Goal: Task Accomplishment & Management: Manage account settings

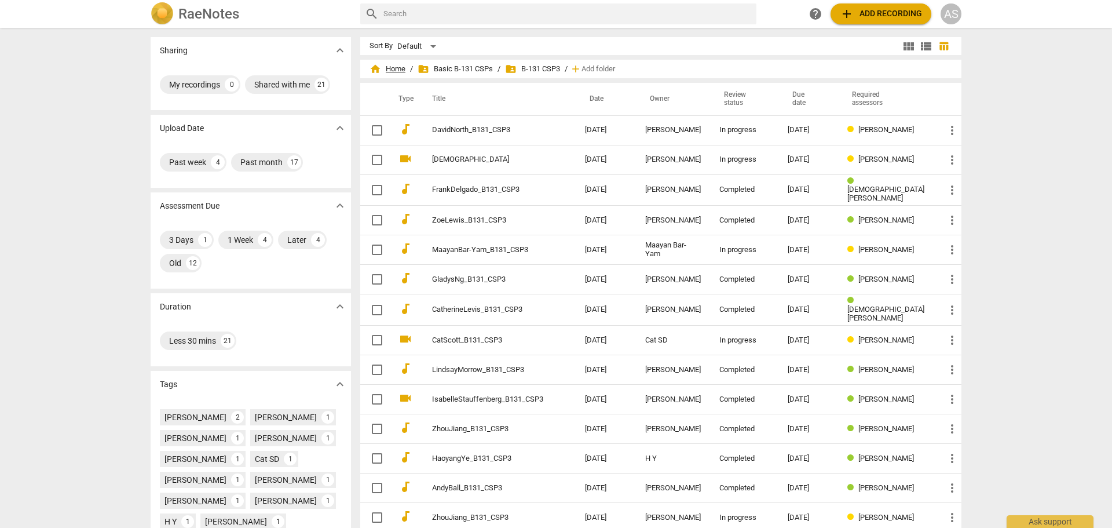
click at [401, 68] on span "home Home" at bounding box center [388, 69] width 36 height 12
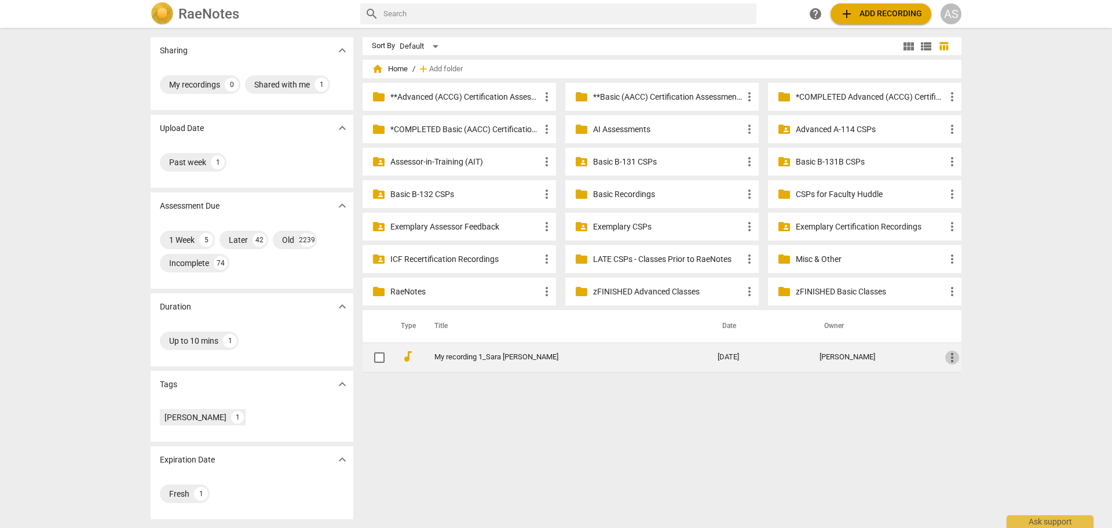
click at [953, 359] on span "more_vert" at bounding box center [952, 357] width 14 height 14
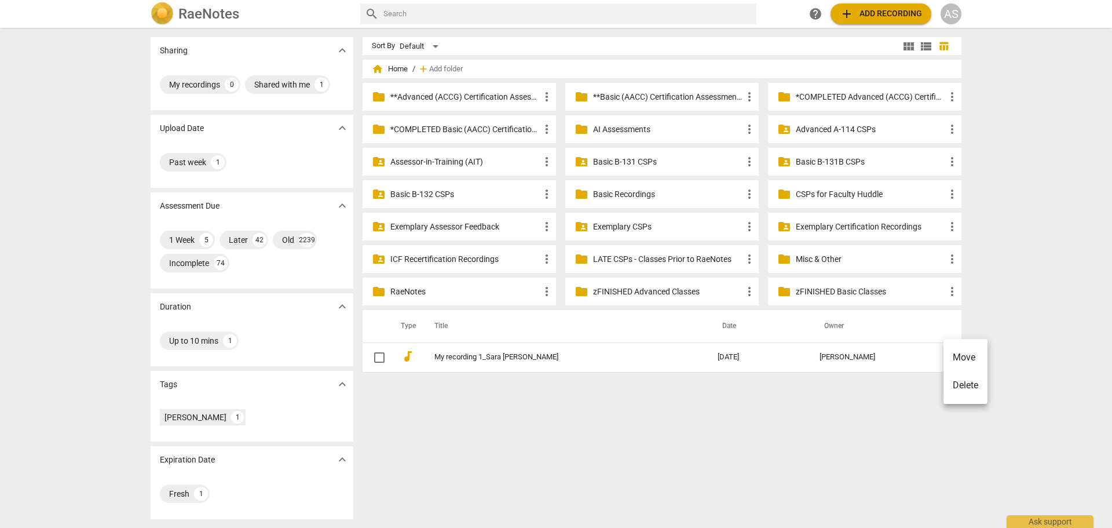
click at [967, 355] on li "Move" at bounding box center [966, 358] width 44 height 28
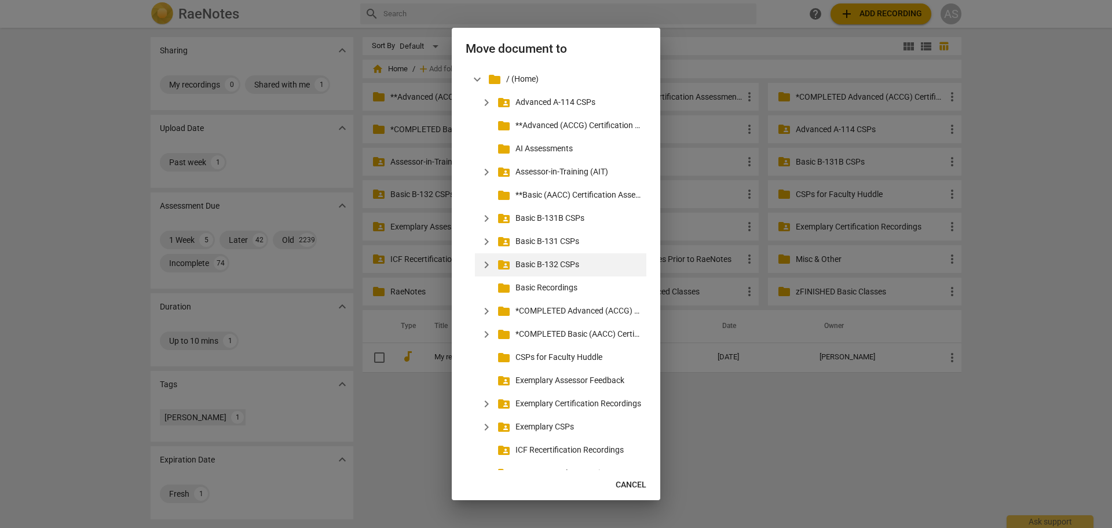
click at [488, 264] on span "expand_more" at bounding box center [487, 265] width 14 height 14
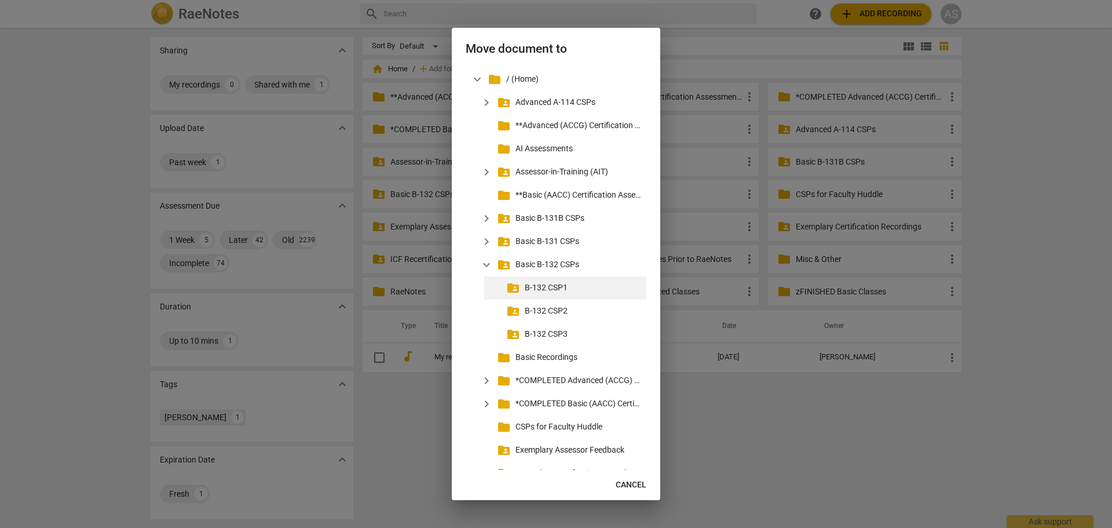
click at [531, 287] on p "B-132 CSP1" at bounding box center [583, 288] width 117 height 12
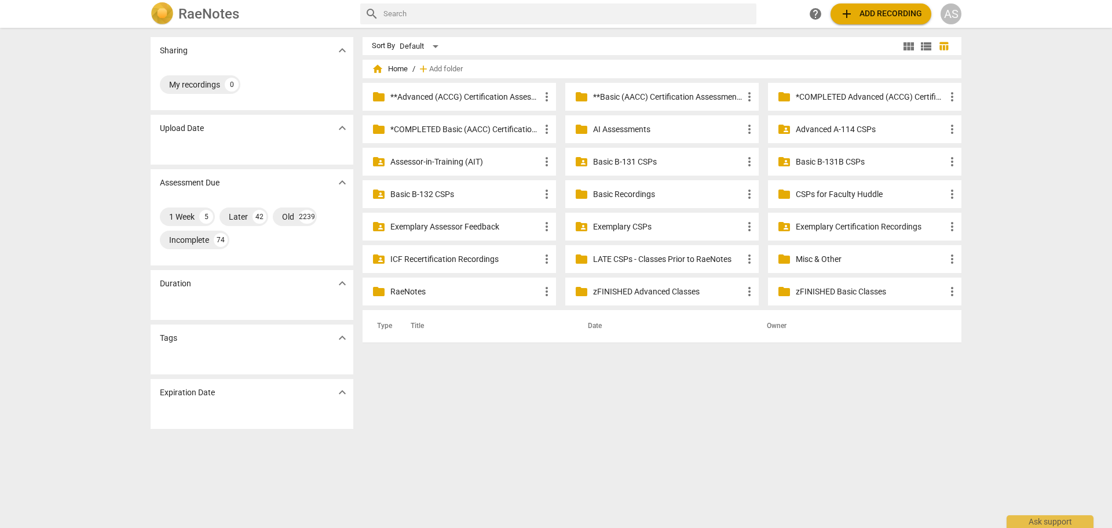
click at [447, 194] on p "Basic B-132 CSPs" at bounding box center [464, 194] width 149 height 12
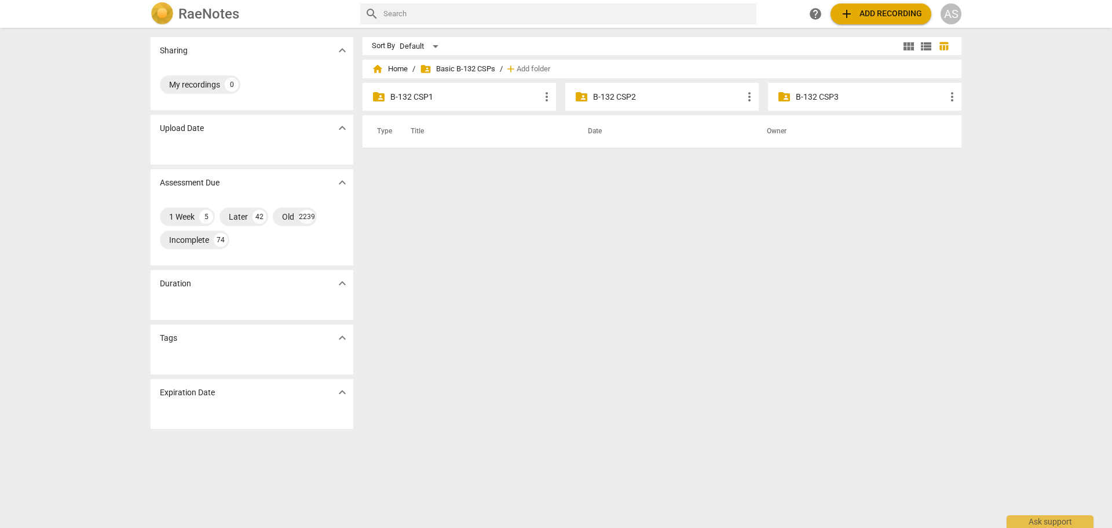
click at [461, 100] on p "B-132 CSP1" at bounding box center [464, 97] width 149 height 12
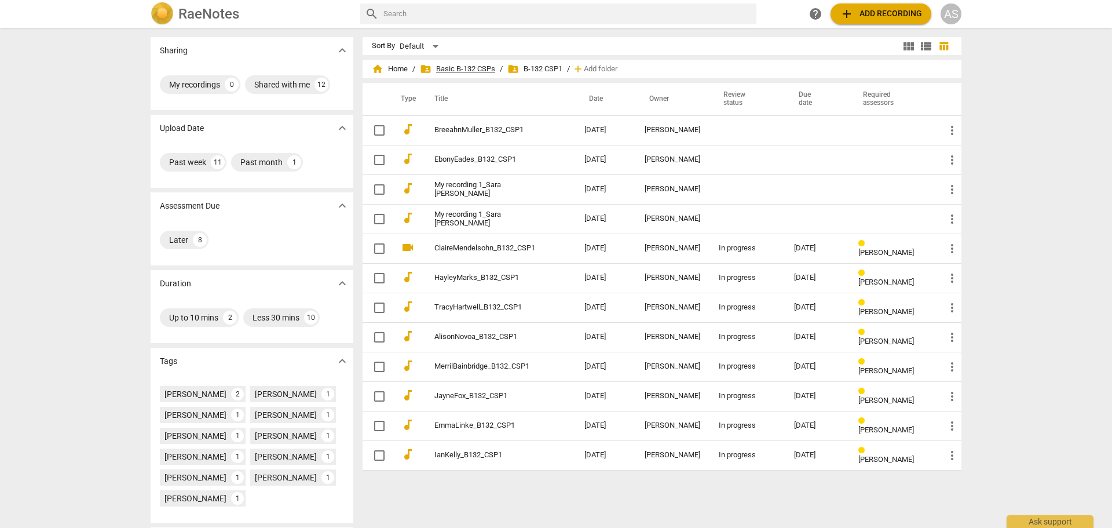
click at [458, 65] on span "folder_shared Basic B-132 CSPs" at bounding box center [457, 69] width 75 height 12
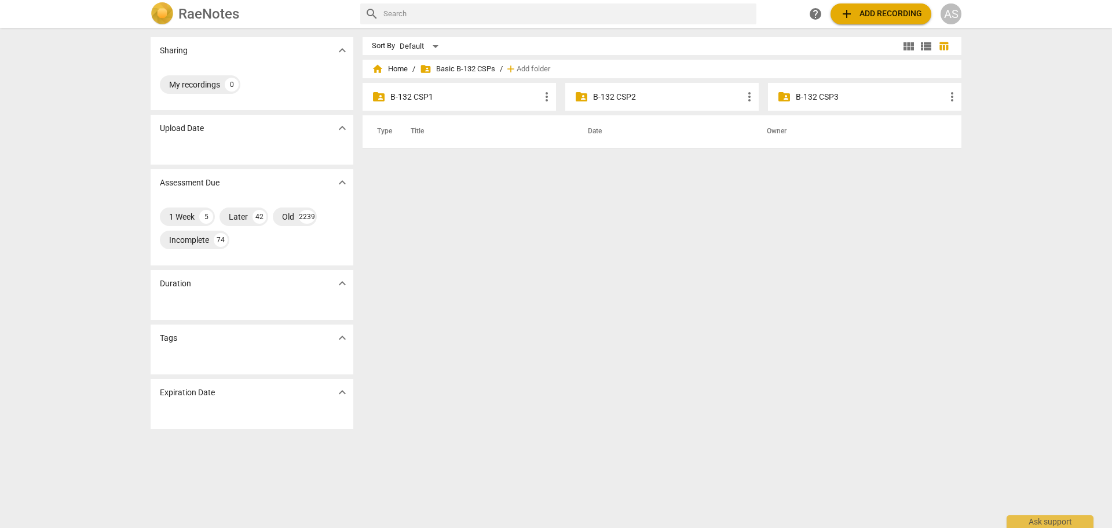
click at [646, 97] on p "B-132 CSP2" at bounding box center [667, 97] width 149 height 12
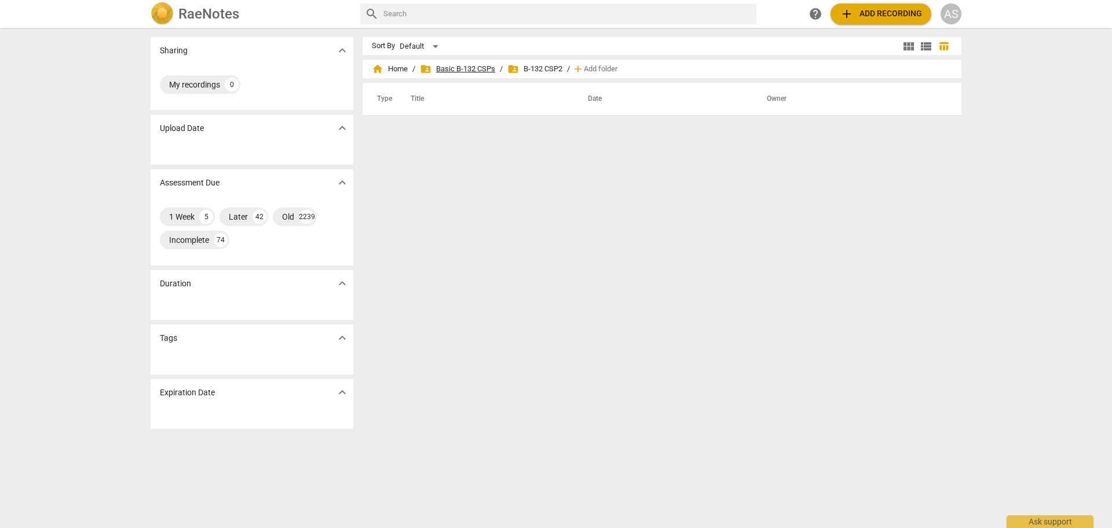
click at [473, 65] on span "folder_shared Basic B-132 CSPs" at bounding box center [457, 69] width 75 height 12
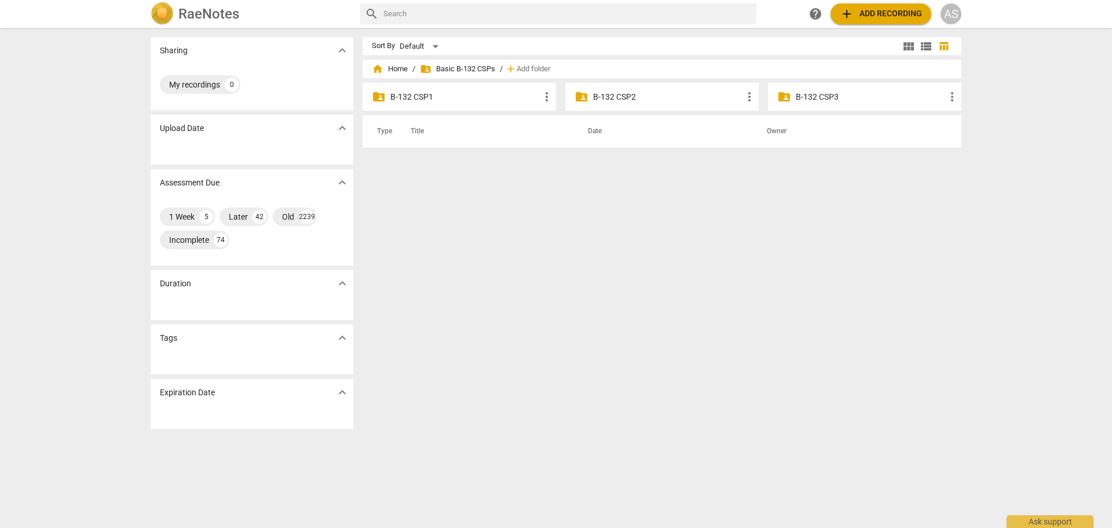
click at [456, 87] on div "folder_shared B-132 CSP1 more_vert" at bounding box center [459, 97] width 193 height 28
click at [454, 93] on p "B-132 CSP1" at bounding box center [464, 97] width 149 height 12
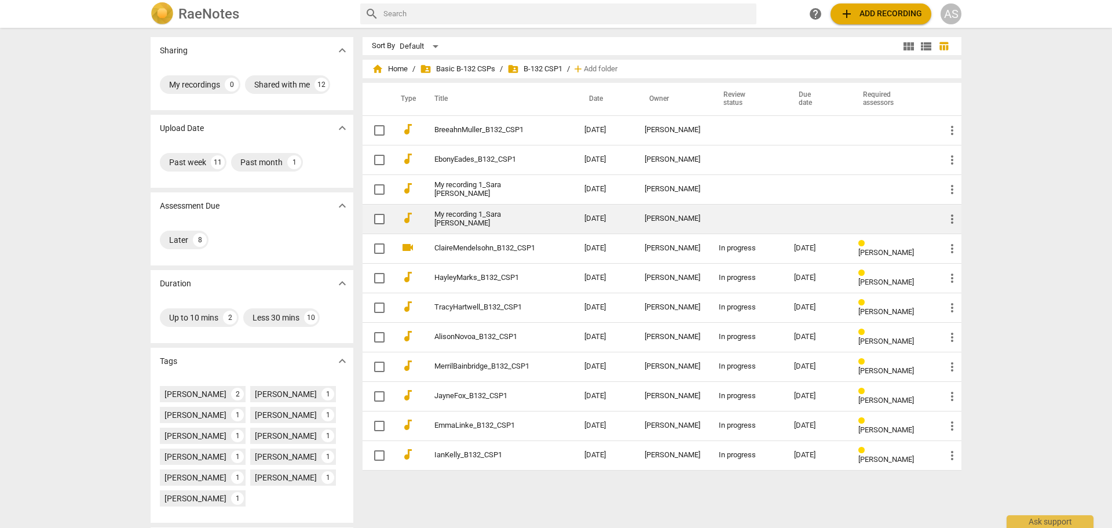
click at [736, 214] on td at bounding box center [747, 219] width 75 height 30
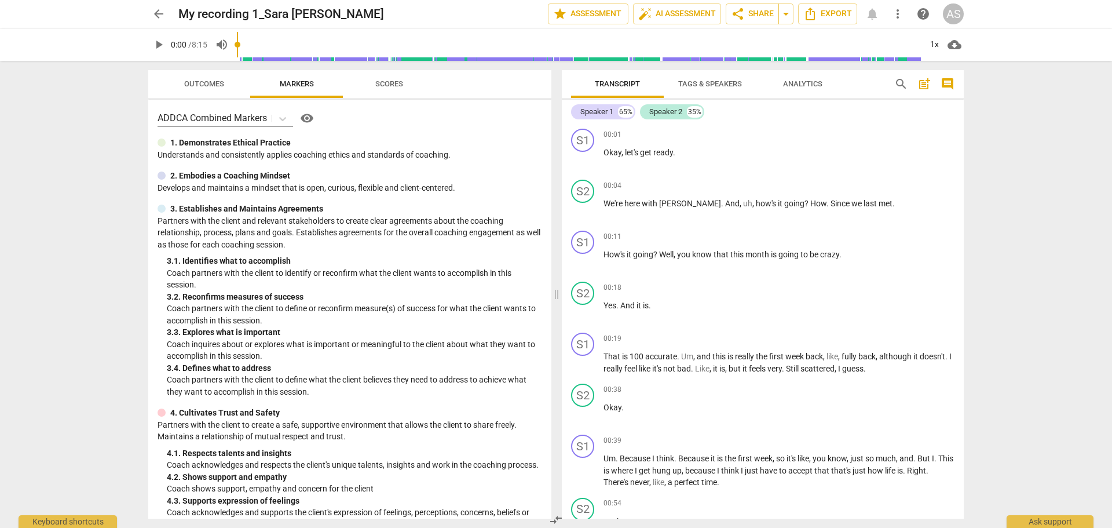
click at [151, 11] on span "arrow_back" at bounding box center [158, 14] width 21 height 14
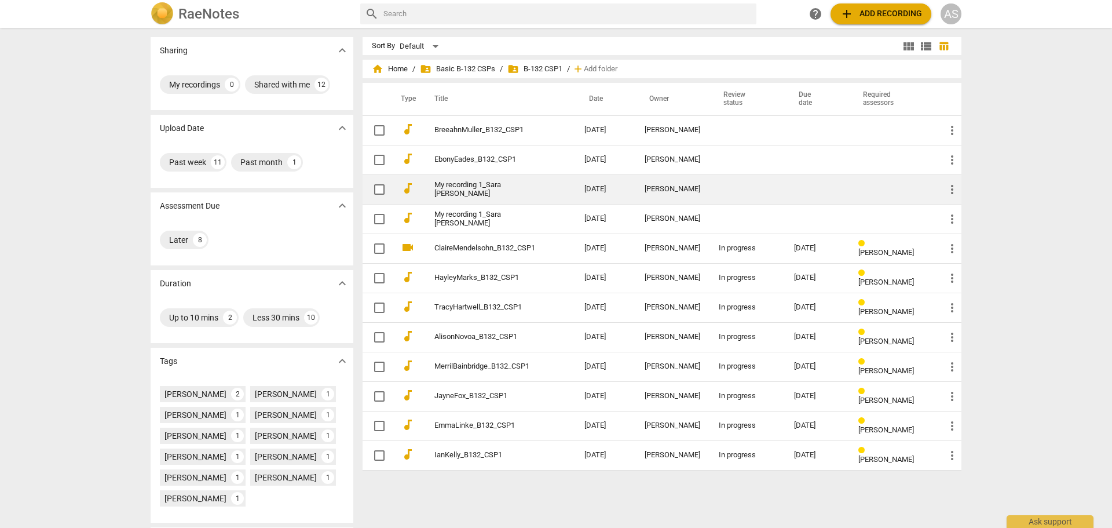
click at [513, 185] on link "My recording 1_Sara [PERSON_NAME]" at bounding box center [488, 189] width 108 height 17
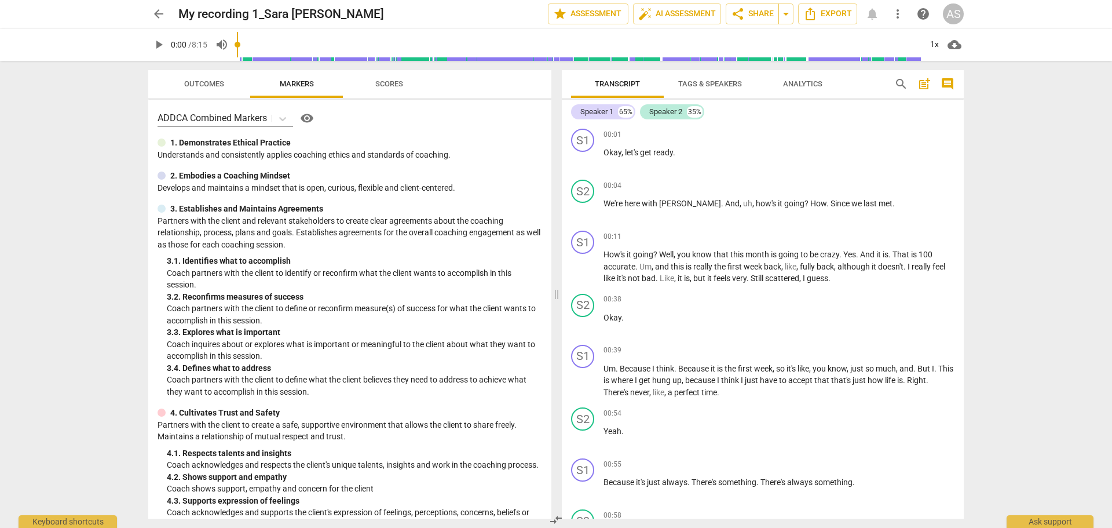
click at [157, 16] on span "arrow_back" at bounding box center [159, 14] width 14 height 14
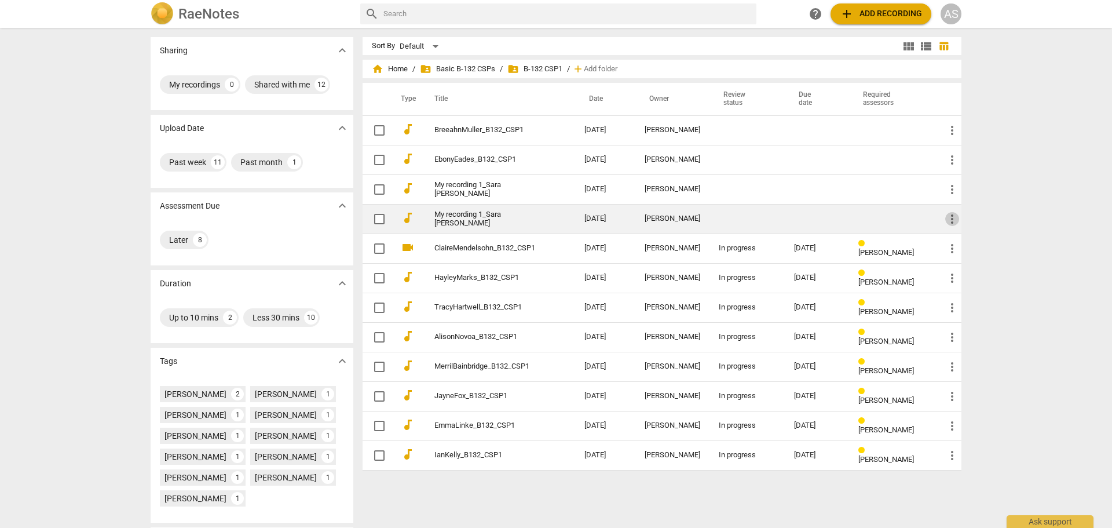
click at [951, 214] on span "more_vert" at bounding box center [952, 219] width 14 height 14
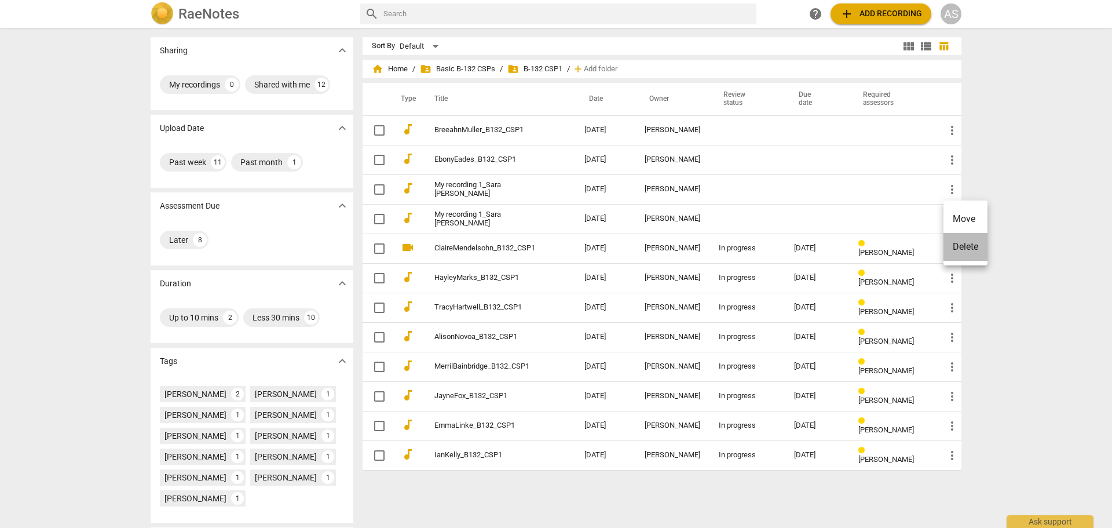
click at [959, 240] on li "Delete" at bounding box center [966, 247] width 44 height 28
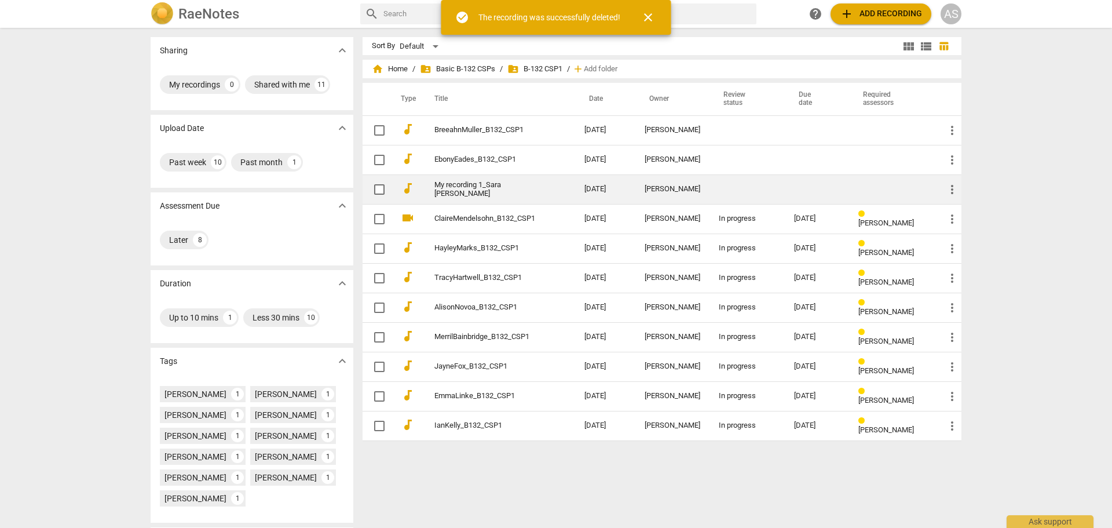
click at [531, 193] on link "My recording 1_Sara [PERSON_NAME]" at bounding box center [488, 189] width 108 height 17
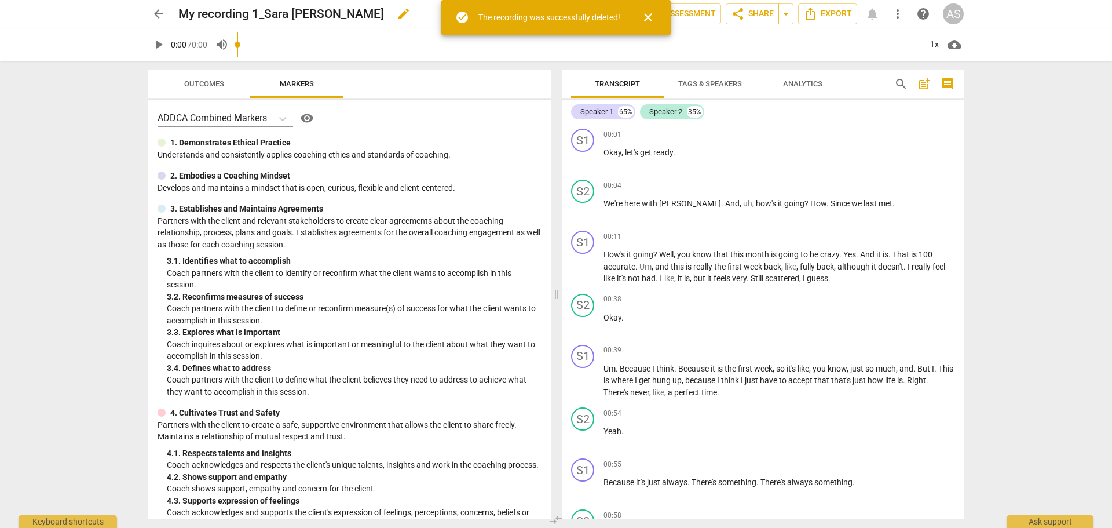
click at [397, 18] on span "edit" at bounding box center [404, 14] width 14 height 14
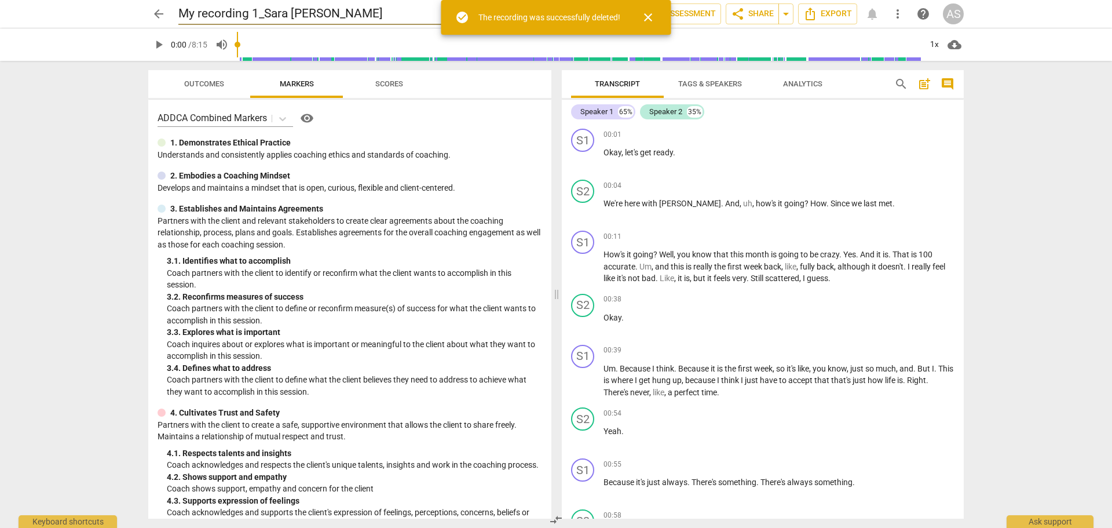
click at [304, 10] on input "My recording 1_Sara [PERSON_NAME]" at bounding box center [337, 14] width 319 height 22
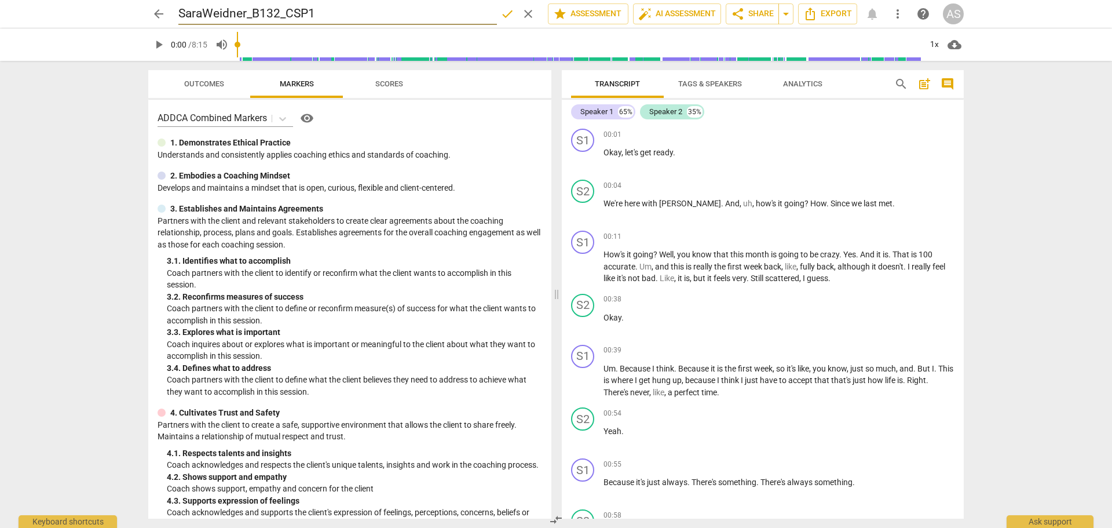
type input "SaraWeidner_B132_CSP1"
click at [509, 14] on span "done" at bounding box center [508, 14] width 14 height 14
click at [569, 14] on span "star Assessment" at bounding box center [588, 14] width 70 height 14
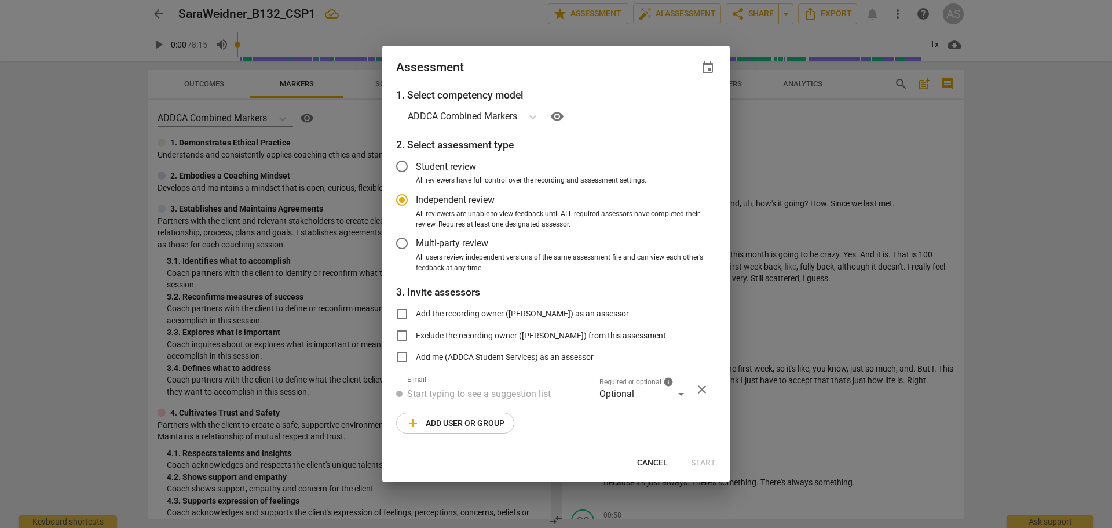
click at [703, 65] on span "event" at bounding box center [708, 68] width 14 height 14
radio input "false"
click at [673, 104] on input "date" at bounding box center [638, 107] width 81 height 17
type input "[DATE]"
click at [608, 67] on div at bounding box center [556, 264] width 1112 height 528
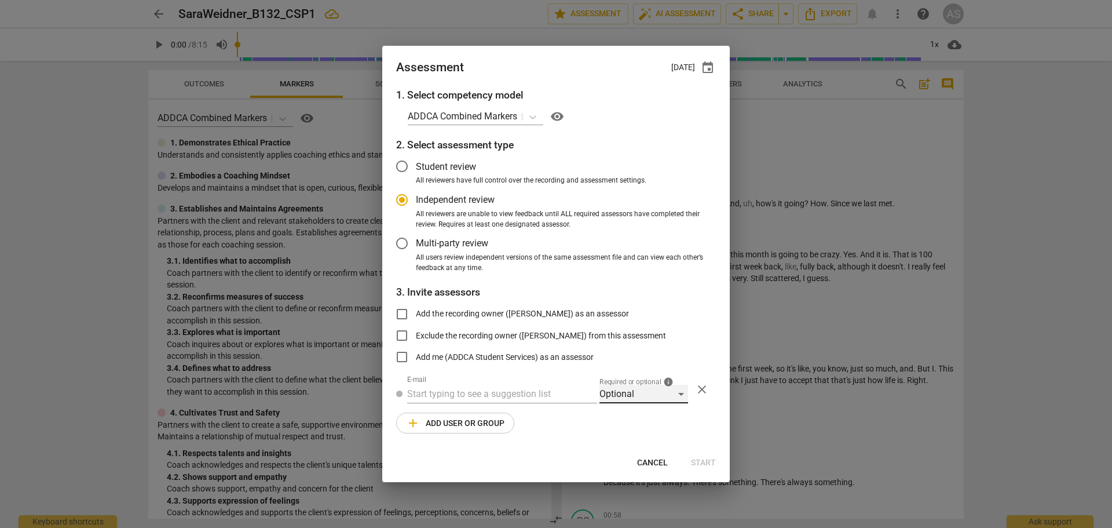
click at [637, 398] on div "Optional" at bounding box center [644, 394] width 89 height 19
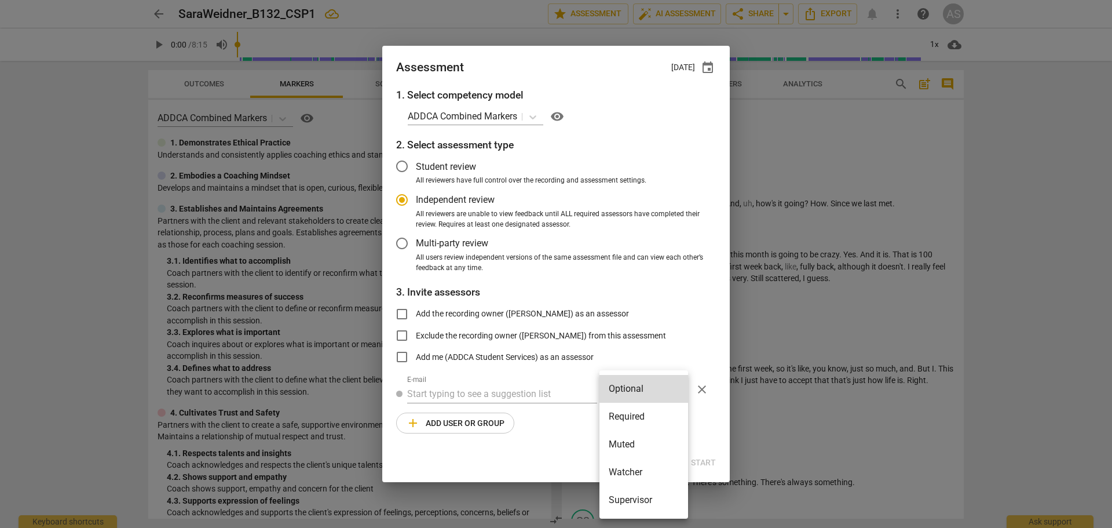
click at [636, 411] on li "Required" at bounding box center [644, 417] width 89 height 28
radio input "false"
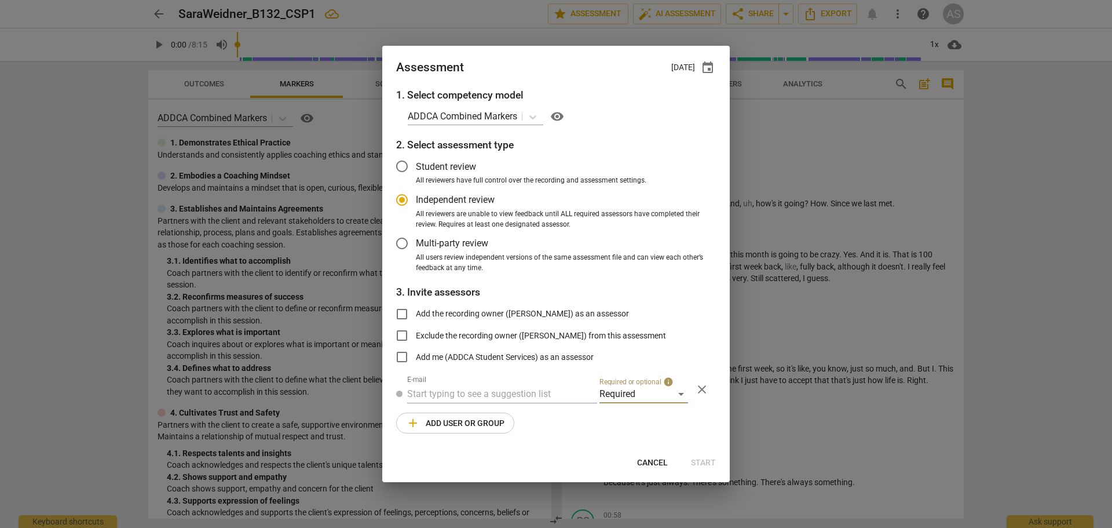
click at [514, 399] on input "text" at bounding box center [502, 394] width 190 height 19
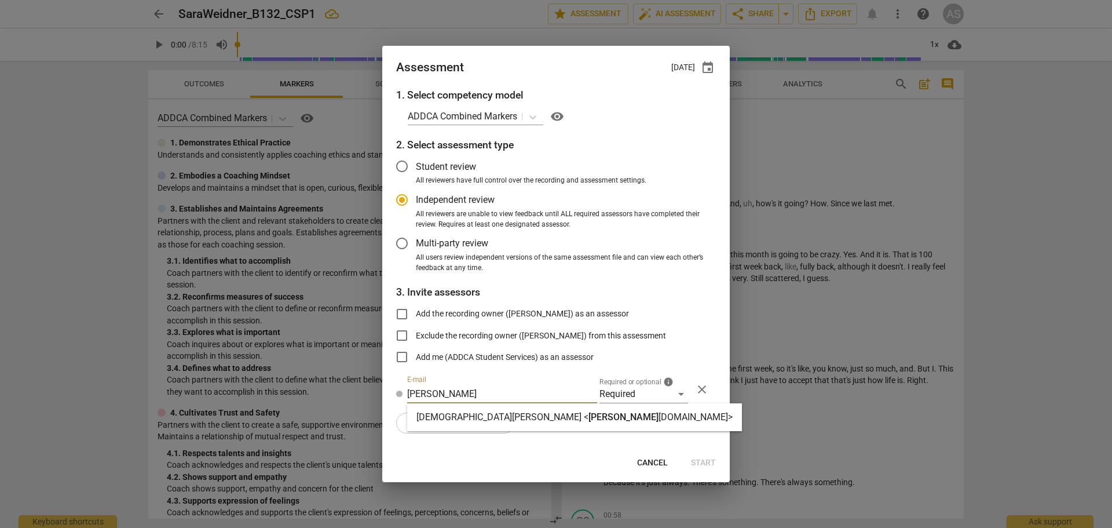
type input "[PERSON_NAME]"
click at [589, 411] on span "[PERSON_NAME]" at bounding box center [624, 416] width 70 height 11
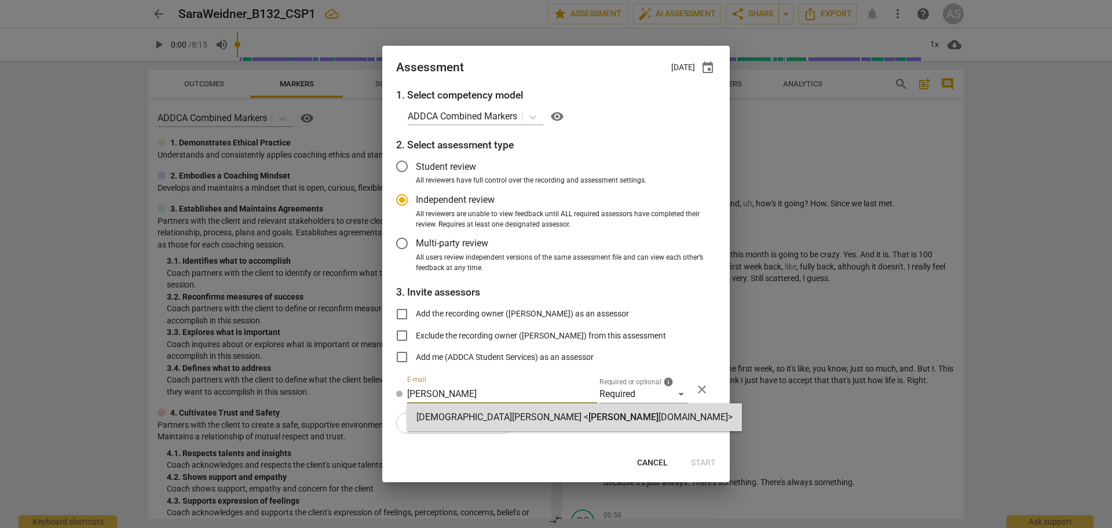
radio input "false"
type input "[DEMOGRAPHIC_DATA][PERSON_NAME] <[PERSON_NAME][EMAIL_ADDRESS][DOMAIN_NAME]>"
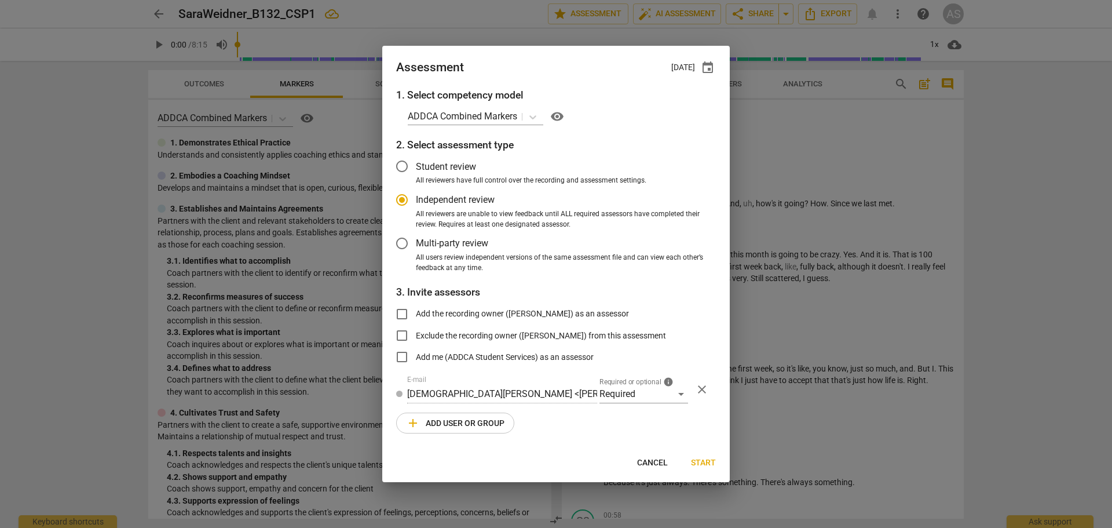
click at [448, 418] on span "add Add user or group" at bounding box center [455, 423] width 98 height 14
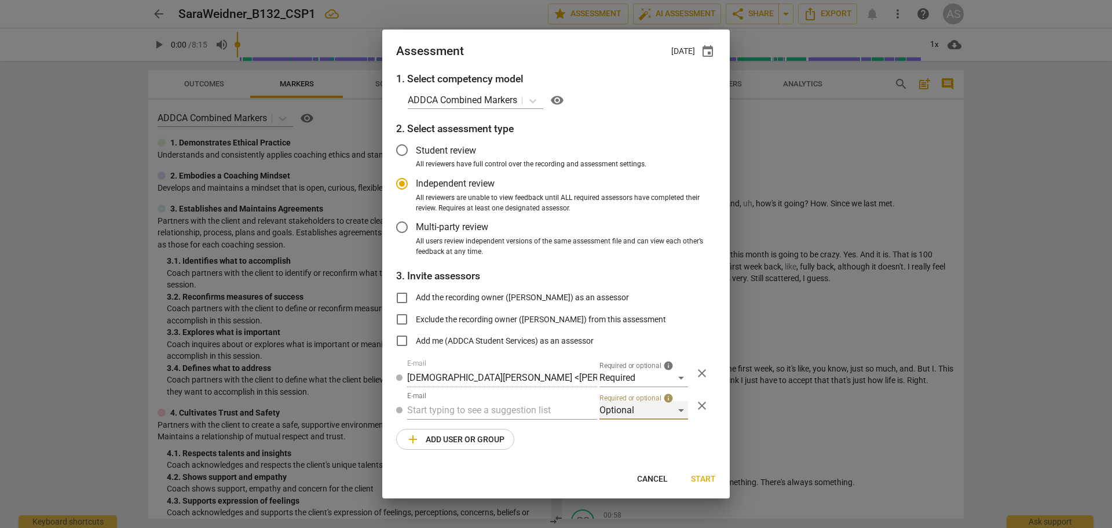
click at [644, 405] on div "Optional" at bounding box center [644, 410] width 89 height 19
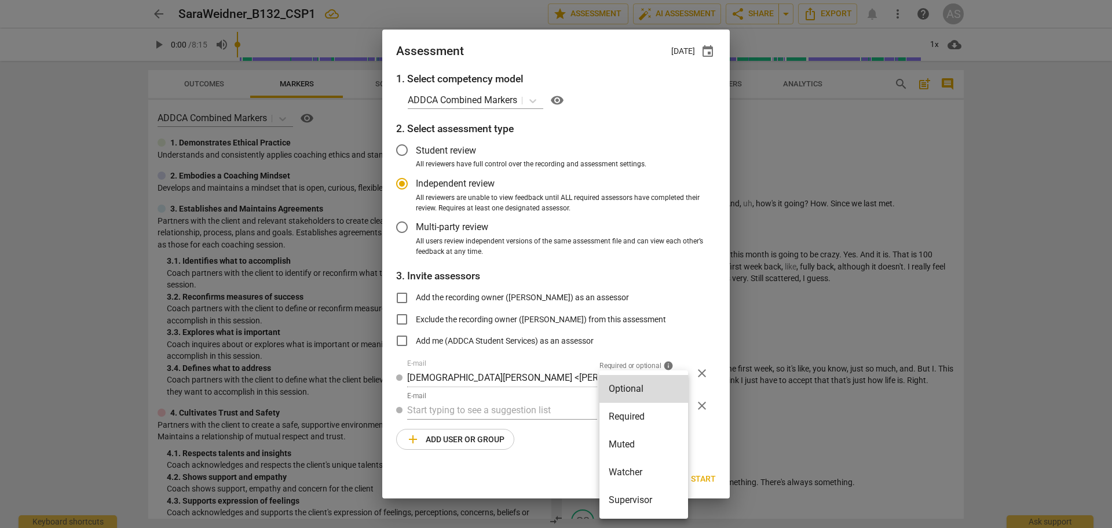
click at [638, 439] on li "Muted" at bounding box center [644, 444] width 89 height 28
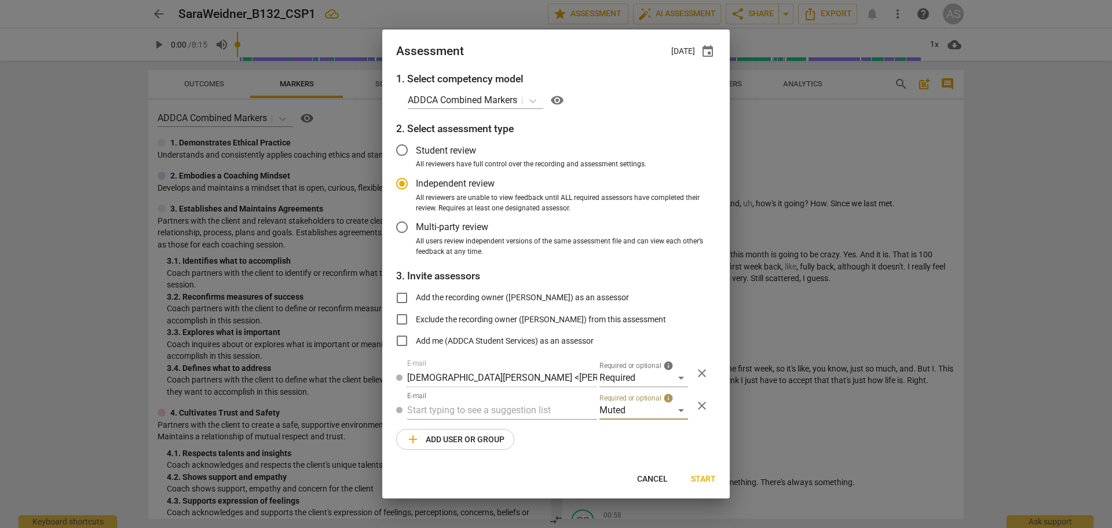
radio input "false"
click at [524, 410] on input "text" at bounding box center [502, 410] width 190 height 19
type input "132"
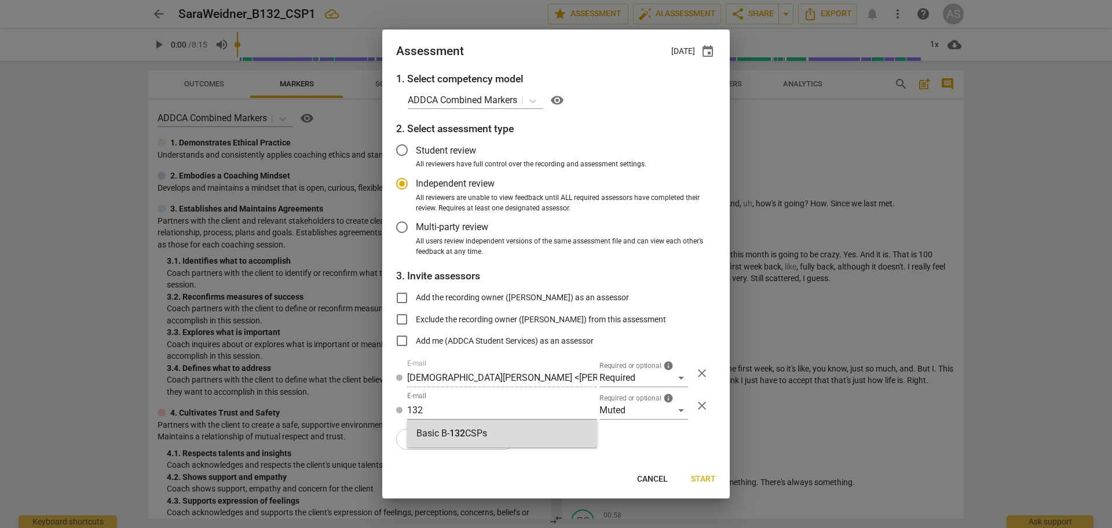
drag, startPoint x: 515, startPoint y: 430, endPoint x: 736, endPoint y: 489, distance: 229.0
click at [516, 430] on div "Basic B- 132 CSPs" at bounding box center [502, 433] width 190 height 28
radio input "false"
type input "Basic B-132 CSPs"
click at [706, 478] on span "Start" at bounding box center [703, 479] width 25 height 12
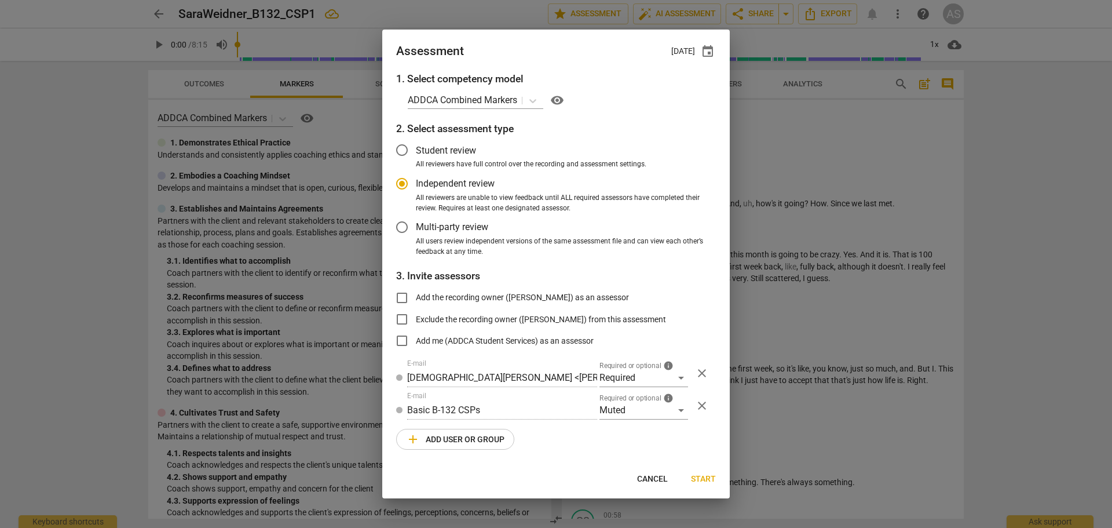
radio input "false"
type input "[PERSON_NAME] <[PERSON_NAME][EMAIL_ADDRESS][PERSON_NAME][DOMAIN_NAME]>"
type input "[PERSON_NAME] <[EMAIL_ADDRESS][DOMAIN_NAME]>"
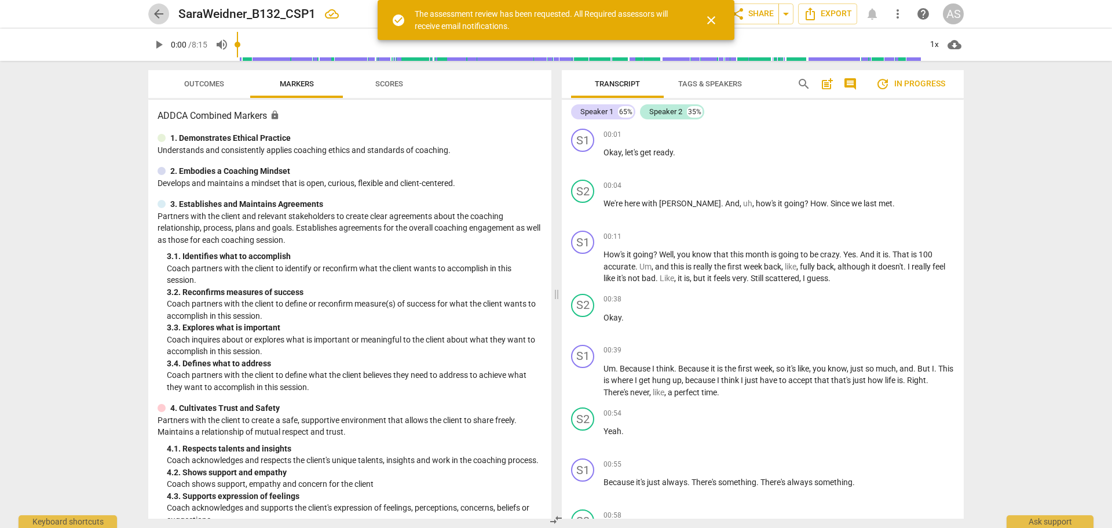
click at [155, 12] on span "arrow_back" at bounding box center [159, 14] width 14 height 14
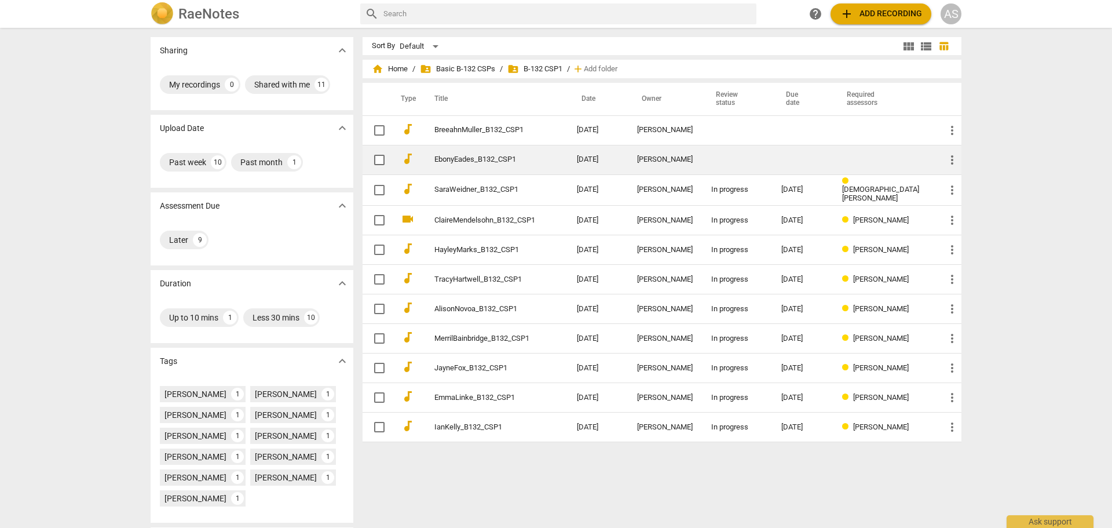
click at [536, 156] on td "EbonyEades_B132_CSP1" at bounding box center [494, 160] width 147 height 30
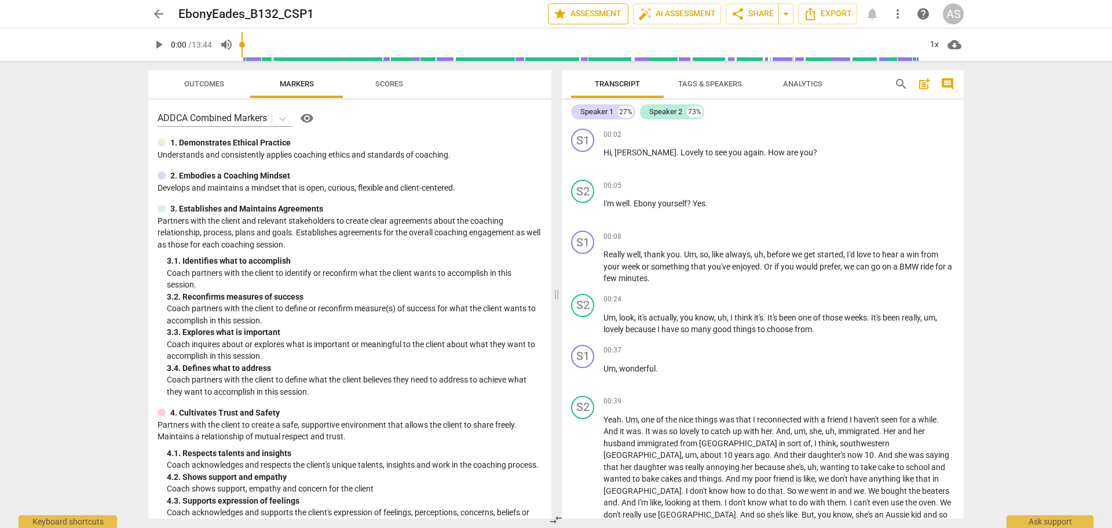
click at [592, 14] on span "star Assessment" at bounding box center [588, 14] width 70 height 14
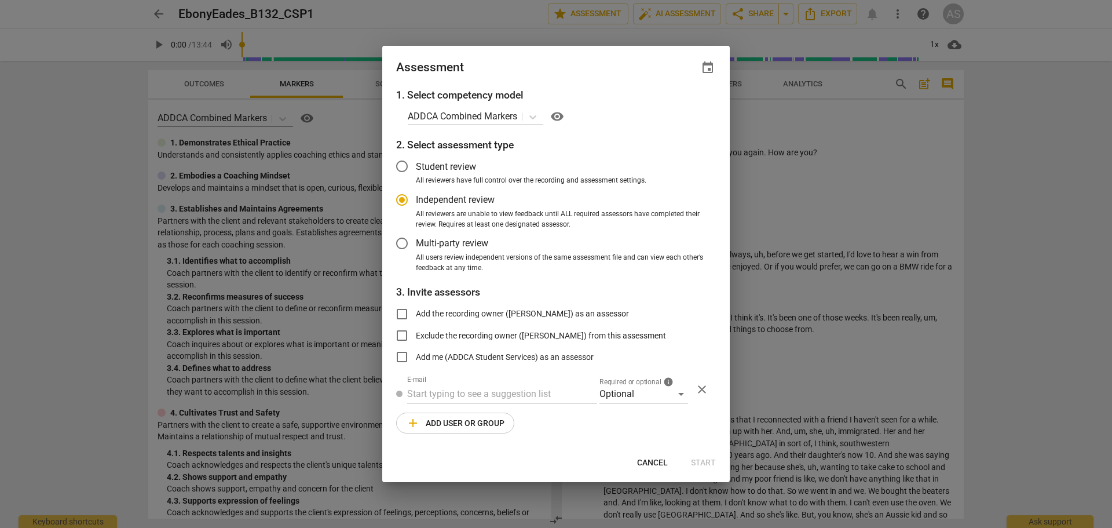
radio input "false"
click at [714, 71] on span "event" at bounding box center [708, 68] width 14 height 14
click at [674, 107] on input "date" at bounding box center [638, 107] width 81 height 17
type input "[DATE]"
click at [588, 75] on div at bounding box center [556, 264] width 1112 height 528
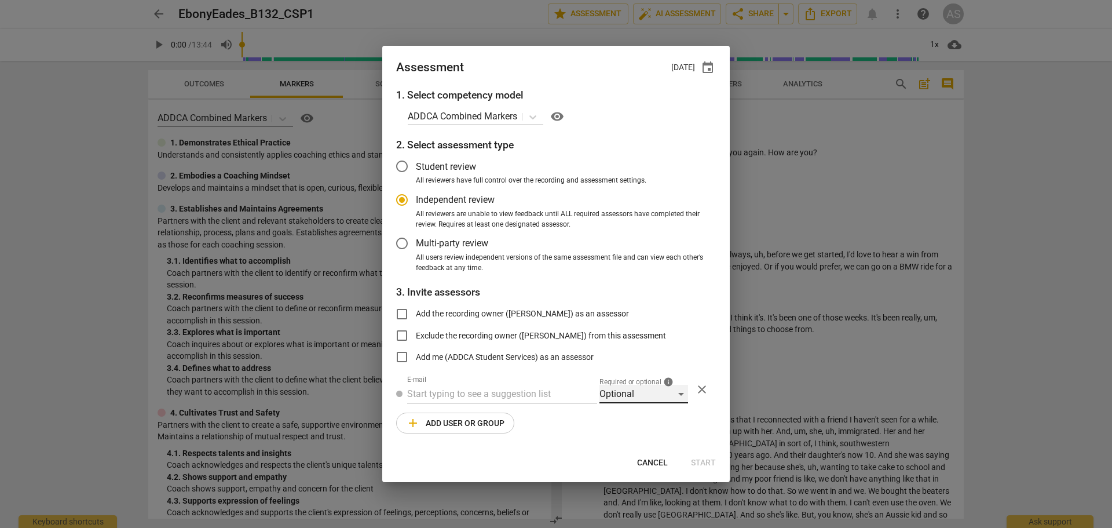
click at [623, 396] on div "Optional" at bounding box center [644, 394] width 89 height 19
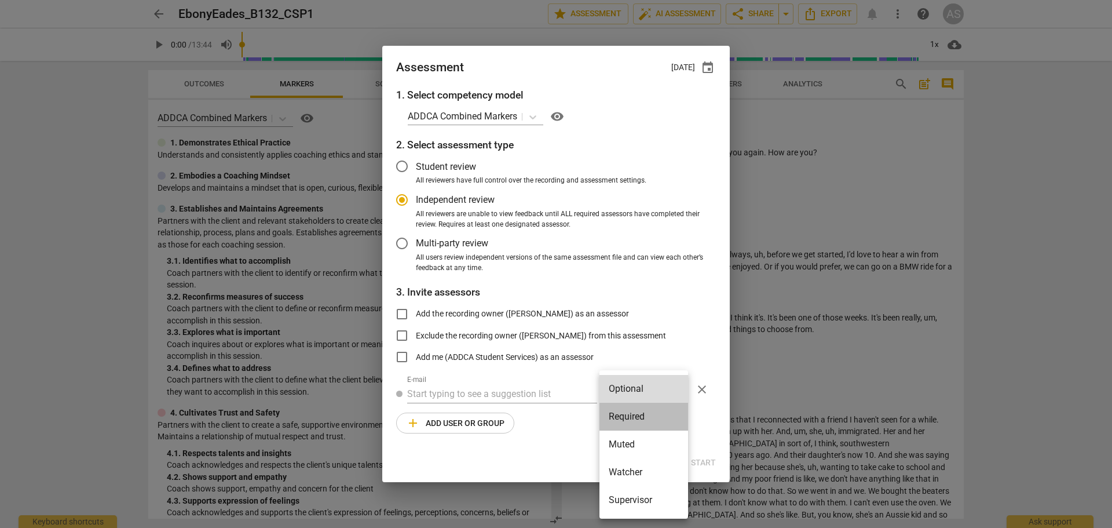
click at [634, 414] on li "Required" at bounding box center [644, 417] width 89 height 28
radio input "false"
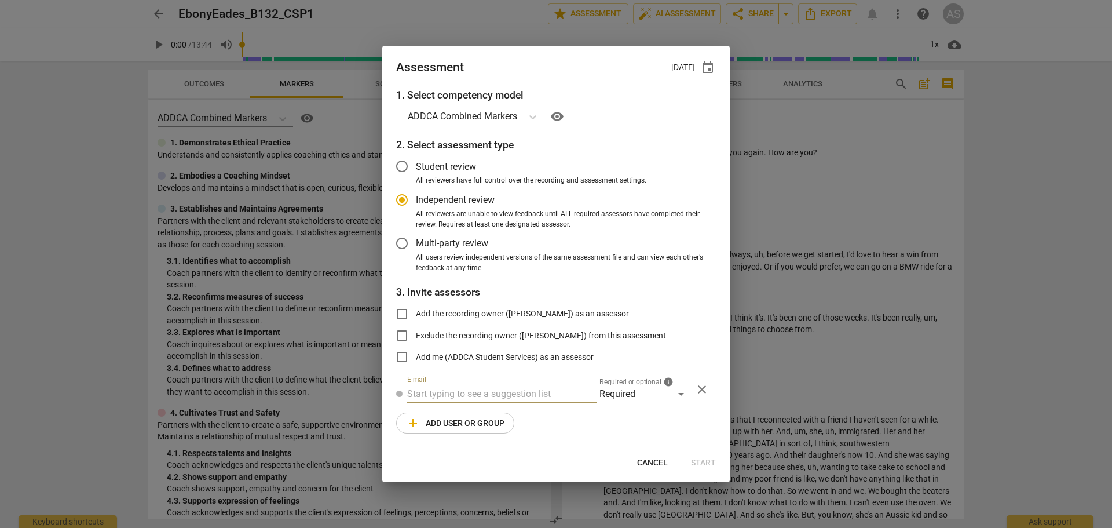
click at [542, 400] on input "text" at bounding box center [502, 394] width 190 height 19
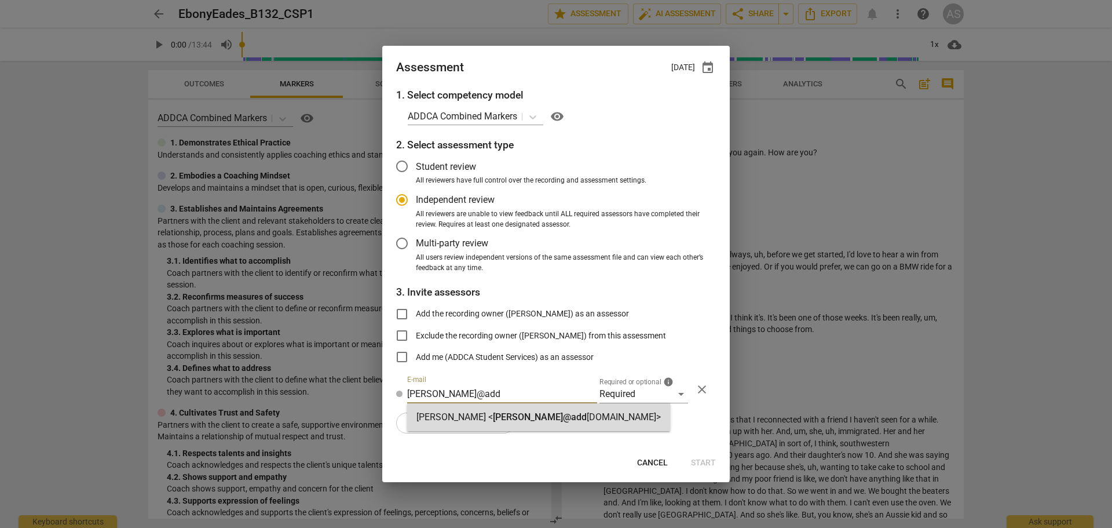
type input "[PERSON_NAME]@add"
click at [528, 420] on span "[PERSON_NAME]@add" at bounding box center [540, 416] width 94 height 11
radio input "false"
type input "[PERSON_NAME] <[PERSON_NAME][EMAIL_ADDRESS][DOMAIN_NAME]>"
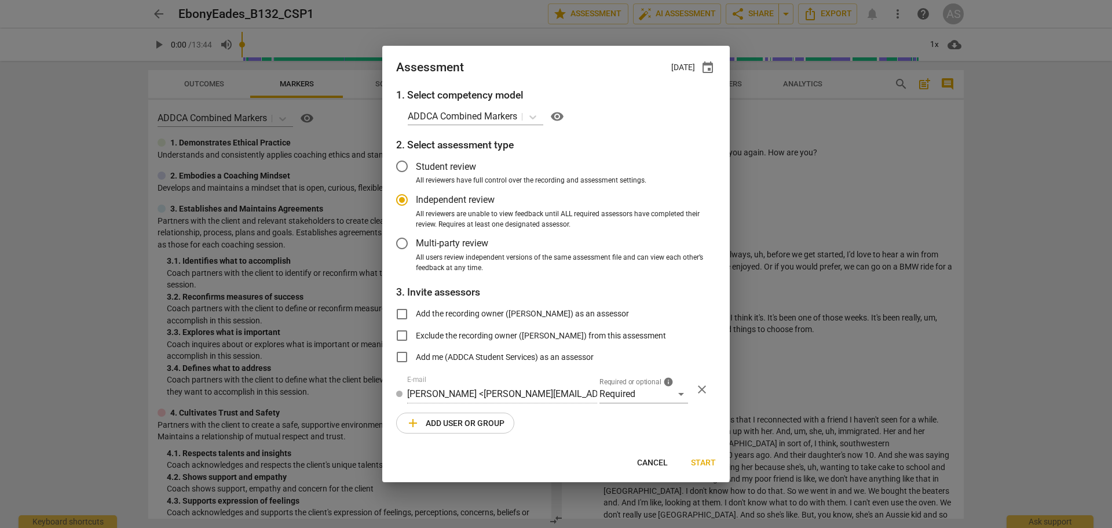
click at [463, 415] on button "add Add user or group" at bounding box center [455, 422] width 118 height 21
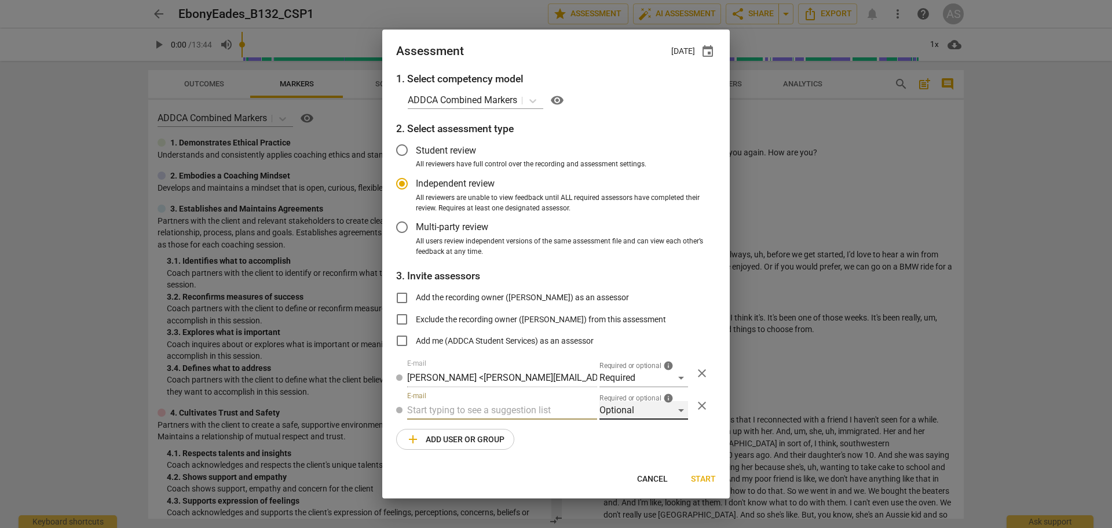
click at [626, 411] on div "Optional" at bounding box center [644, 410] width 89 height 19
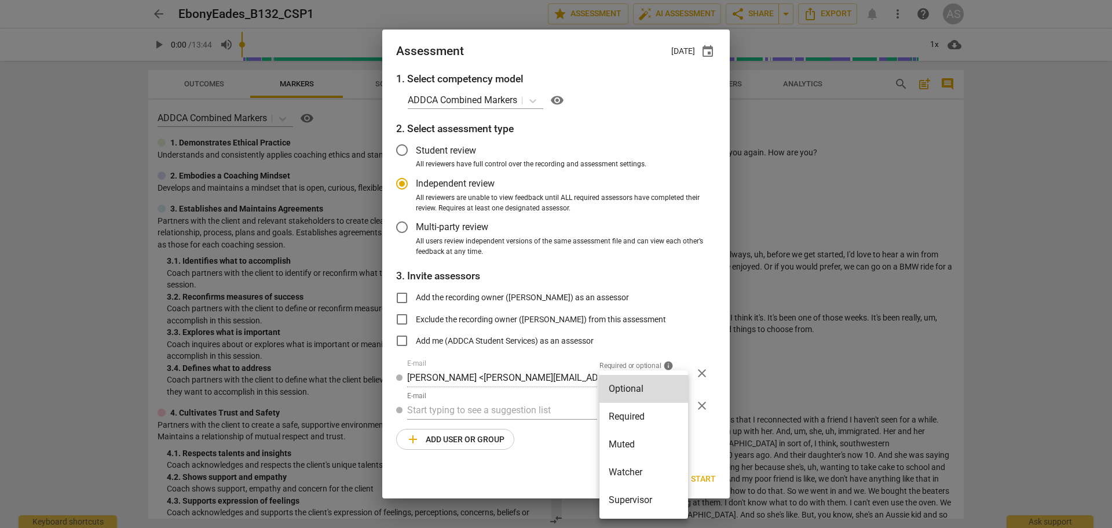
click at [629, 440] on li "Muted" at bounding box center [644, 444] width 89 height 28
radio input "false"
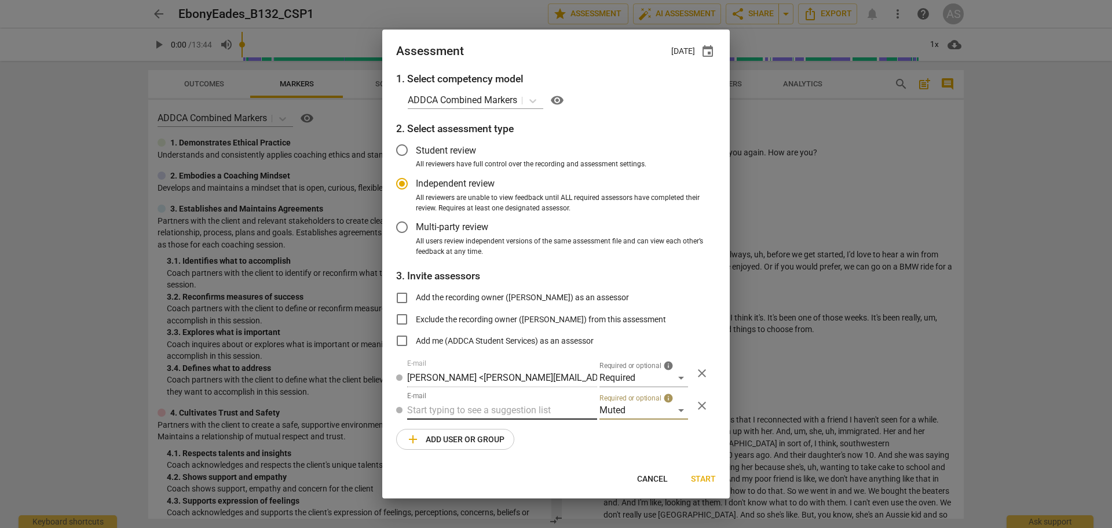
click at [566, 413] on input "text" at bounding box center [502, 410] width 190 height 19
type input "132"
click at [542, 433] on div "Basic B- 132 CSPs" at bounding box center [502, 433] width 190 height 28
radio input "false"
type input "Basic B-132 CSPs"
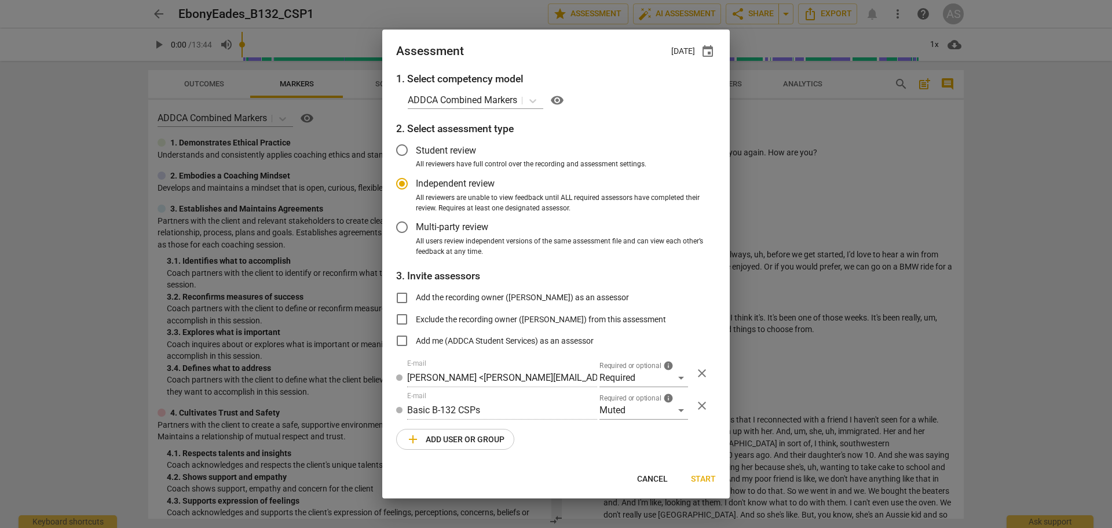
click at [700, 478] on span "Start" at bounding box center [703, 479] width 25 height 12
radio input "false"
type input "[PERSON_NAME] <[PERSON_NAME][EMAIL_ADDRESS][PERSON_NAME][DOMAIN_NAME]>"
type input "[PERSON_NAME] <[EMAIL_ADDRESS][DOMAIN_NAME]>"
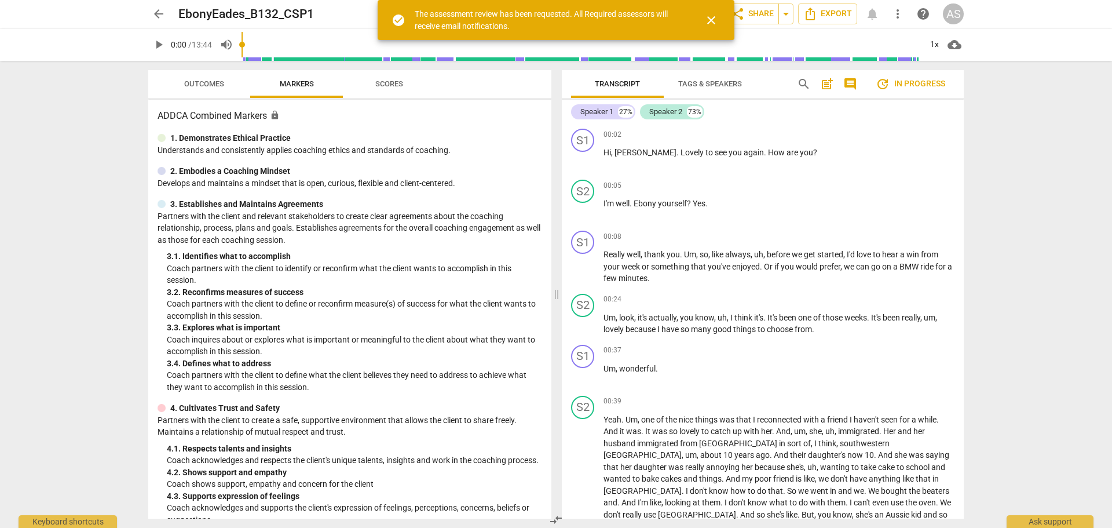
click at [155, 13] on span "arrow_back" at bounding box center [159, 14] width 14 height 14
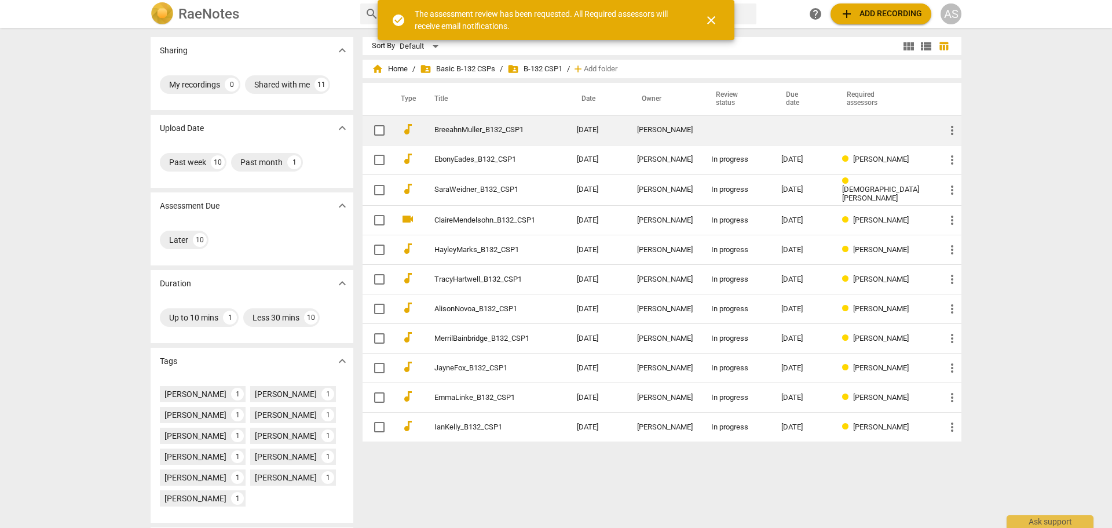
click at [538, 130] on td "BreeahnMuller_B132_CSP1" at bounding box center [494, 130] width 147 height 30
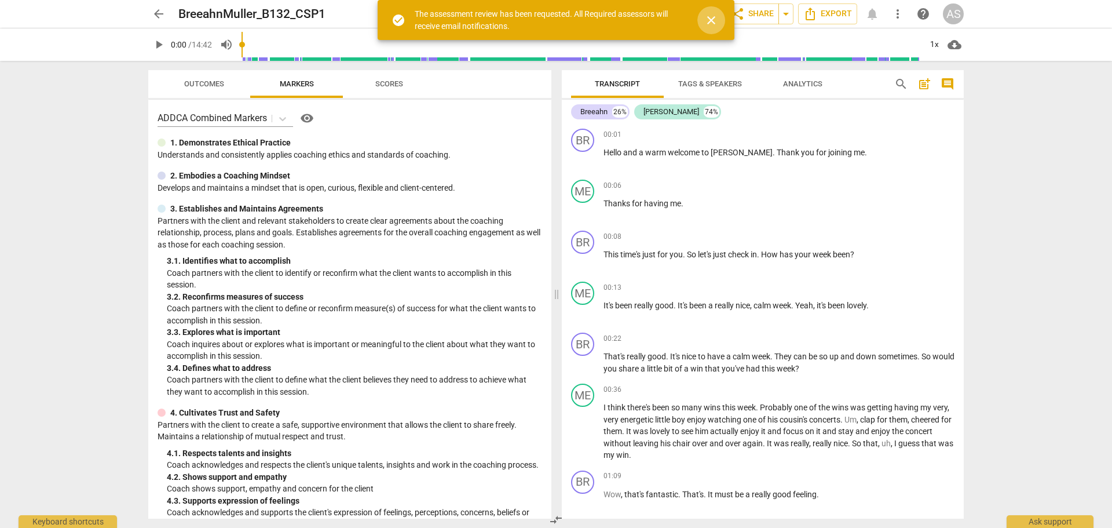
click at [715, 16] on span "close" at bounding box center [711, 20] width 14 height 14
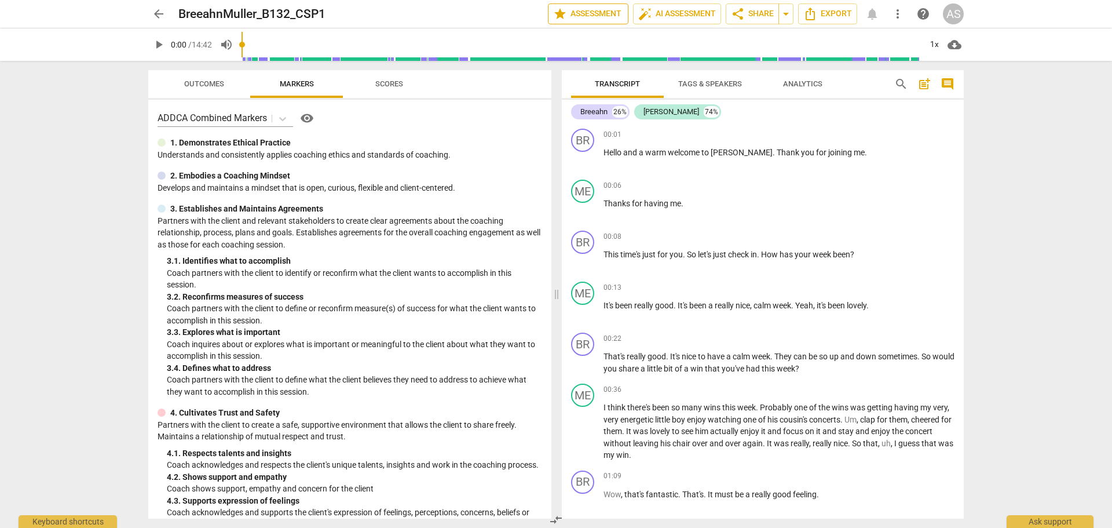
click at [566, 18] on span "star Assessment" at bounding box center [588, 14] width 70 height 14
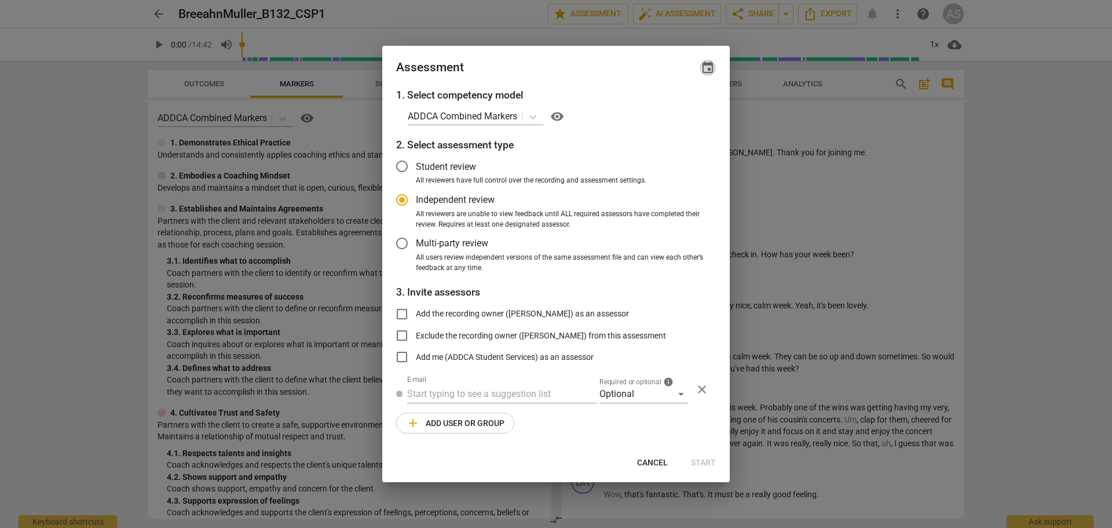
radio input "false"
click at [711, 71] on span "event" at bounding box center [708, 68] width 14 height 14
click at [681, 109] on div "Due date close" at bounding box center [652, 101] width 109 height 33
click at [674, 104] on input "date" at bounding box center [638, 107] width 81 height 17
type input "[DATE]"
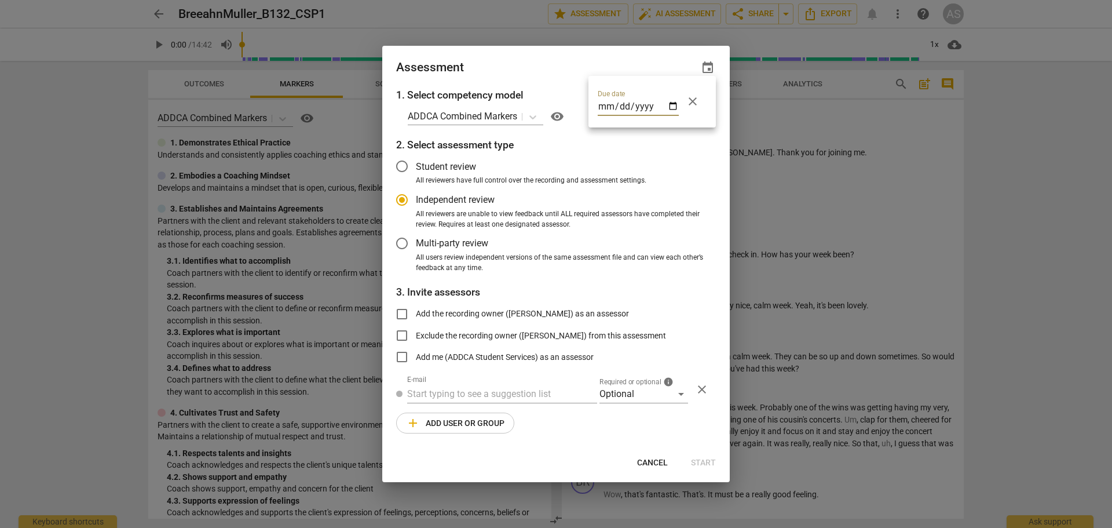
click at [565, 61] on div at bounding box center [556, 264] width 1112 height 528
click at [629, 393] on div "Optional" at bounding box center [644, 394] width 89 height 19
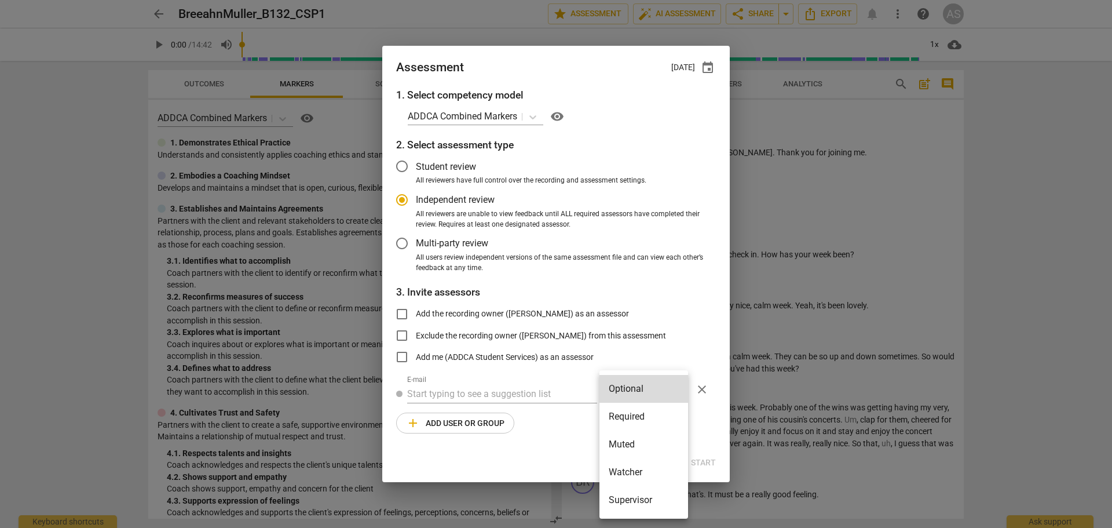
click at [634, 409] on li "Required" at bounding box center [644, 417] width 89 height 28
radio input "false"
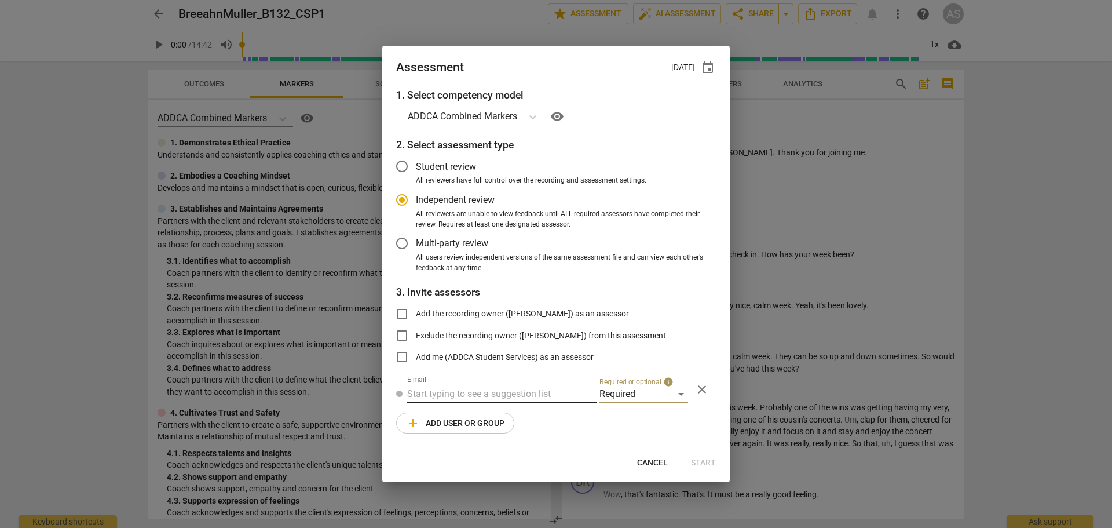
click at [466, 396] on input "text" at bounding box center [502, 394] width 190 height 19
type input "elizabethp"
click at [480, 414] on strong "[PERSON_NAME] <" at bounding box center [455, 416] width 76 height 11
radio input "false"
type input "[PERSON_NAME] <[EMAIL_ADDRESS][DOMAIN_NAME]>"
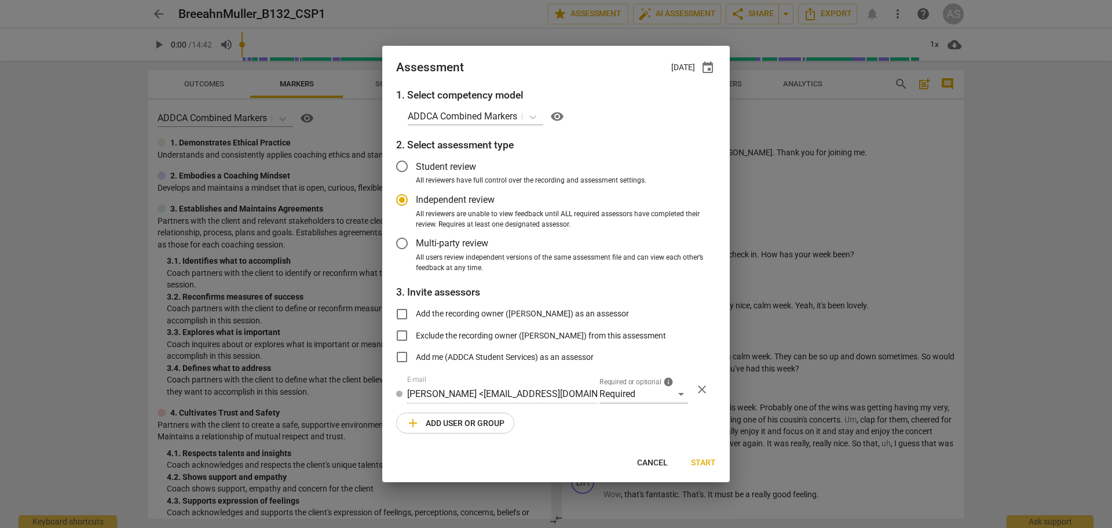
click at [473, 421] on span "add Add user or group" at bounding box center [455, 423] width 98 height 14
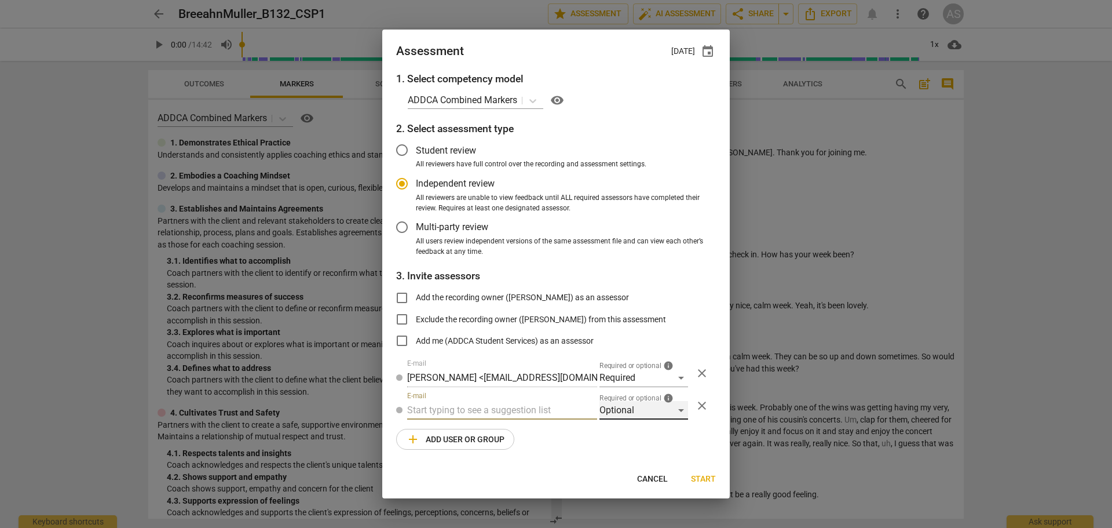
click at [650, 419] on div "Optional" at bounding box center [644, 410] width 89 height 19
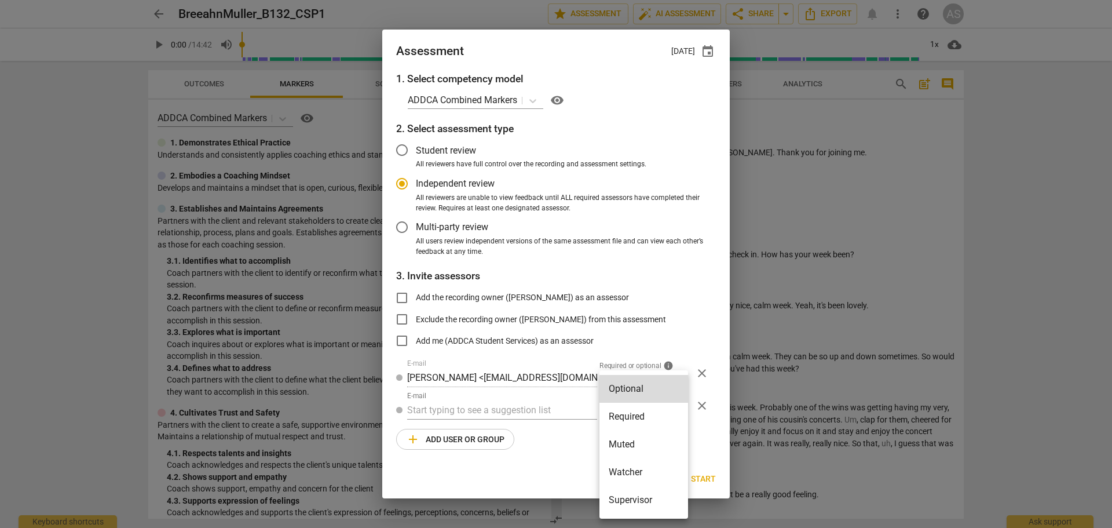
click at [640, 440] on li "Muted" at bounding box center [644, 444] width 89 height 28
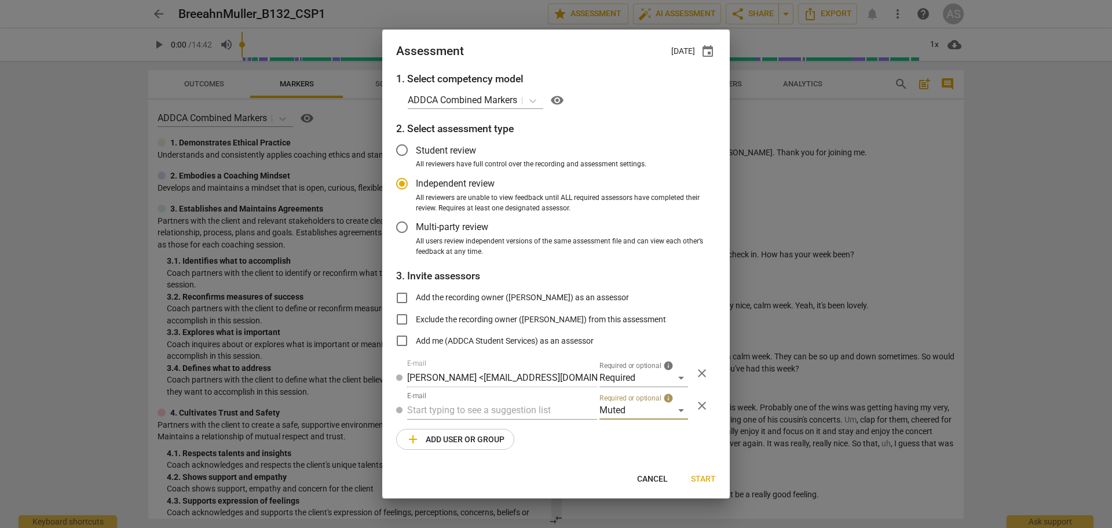
radio input "false"
click at [533, 414] on input "text" at bounding box center [502, 410] width 190 height 19
type input "132"
click at [520, 429] on div "Basic B- 132 CSPs" at bounding box center [502, 433] width 190 height 28
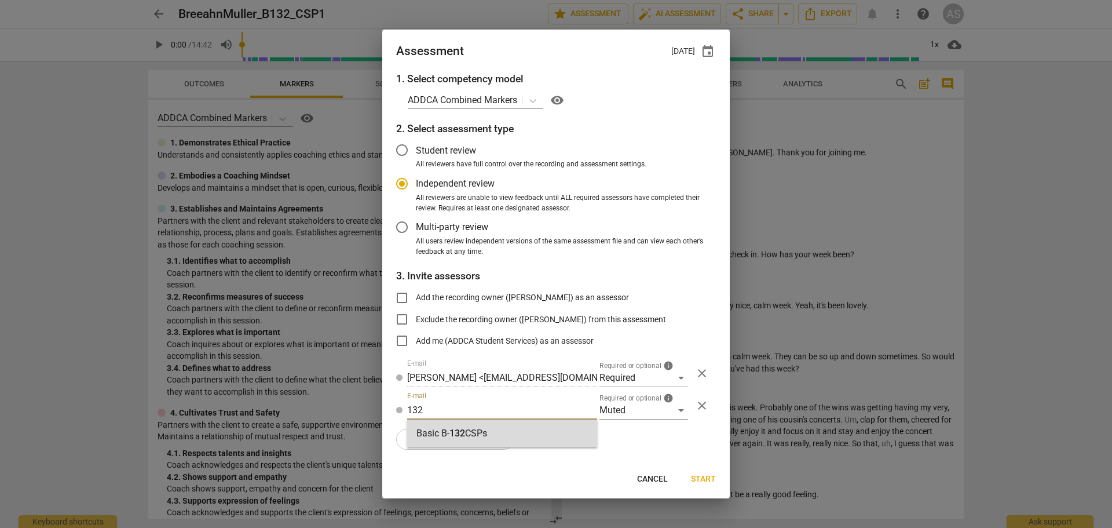
radio input "false"
type input "Basic B-132 CSPs"
click at [704, 481] on span "Start" at bounding box center [703, 479] width 25 height 12
radio input "false"
type input "[PERSON_NAME] <[PERSON_NAME][EMAIL_ADDRESS][PERSON_NAME][DOMAIN_NAME]>"
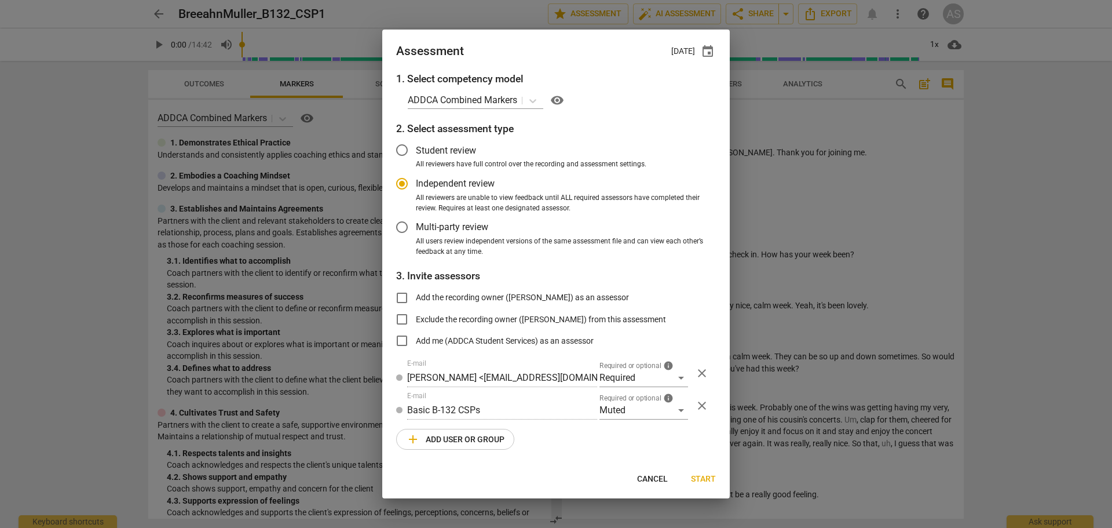
type input "[PERSON_NAME] <[EMAIL_ADDRESS][DOMAIN_NAME]>"
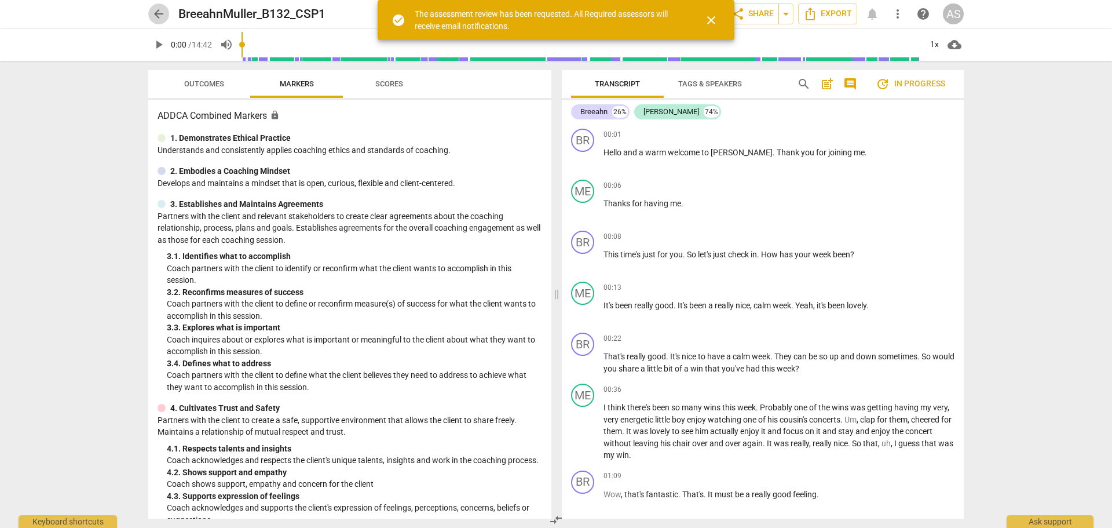
click at [157, 12] on span "arrow_back" at bounding box center [159, 14] width 14 height 14
